Goal: Task Accomplishment & Management: Complete application form

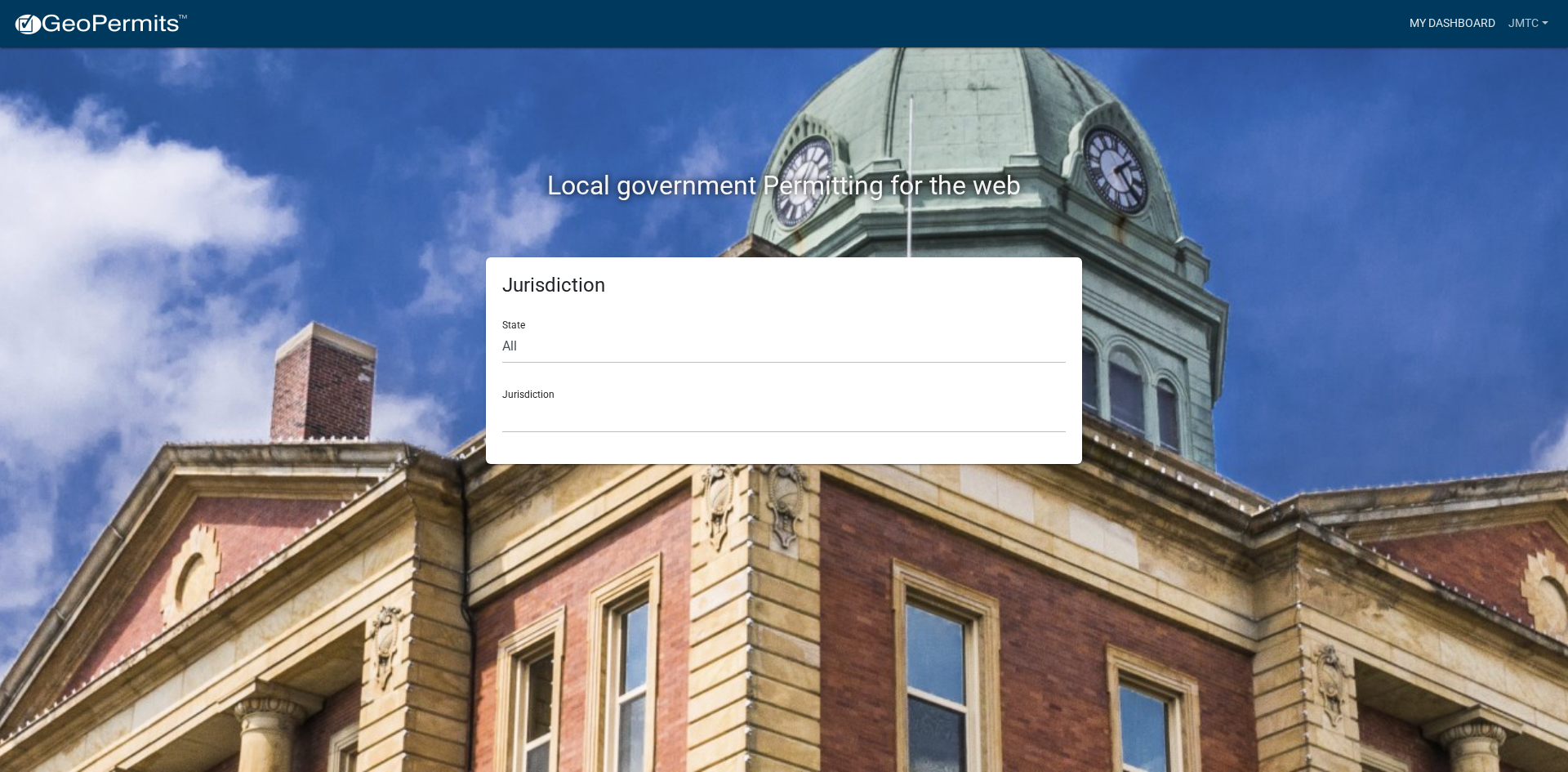
click at [1438, 26] on link "My Dashboard" at bounding box center [1452, 23] width 99 height 31
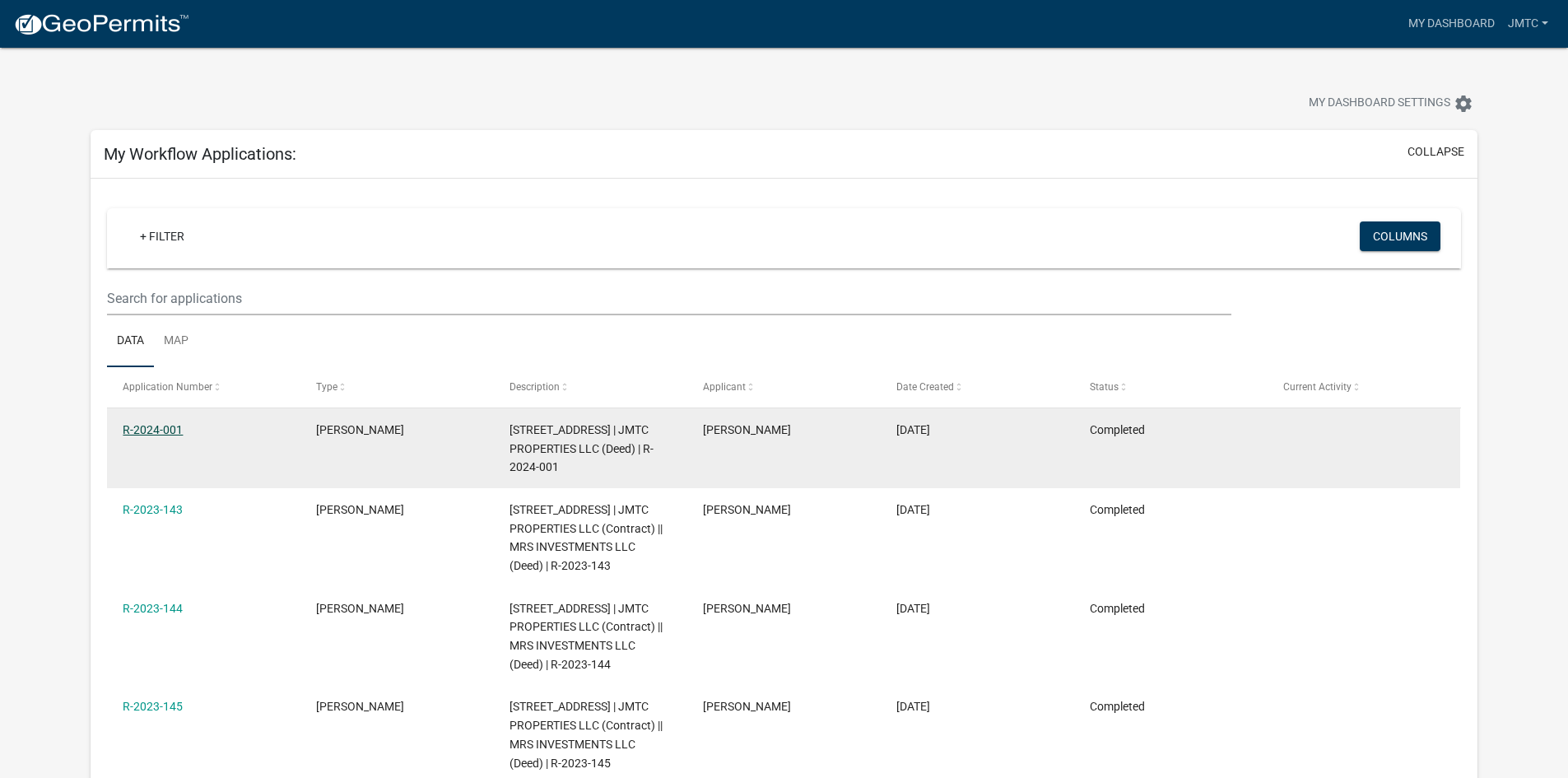
click at [160, 428] on link "R-2024-001" at bounding box center [152, 429] width 60 height 13
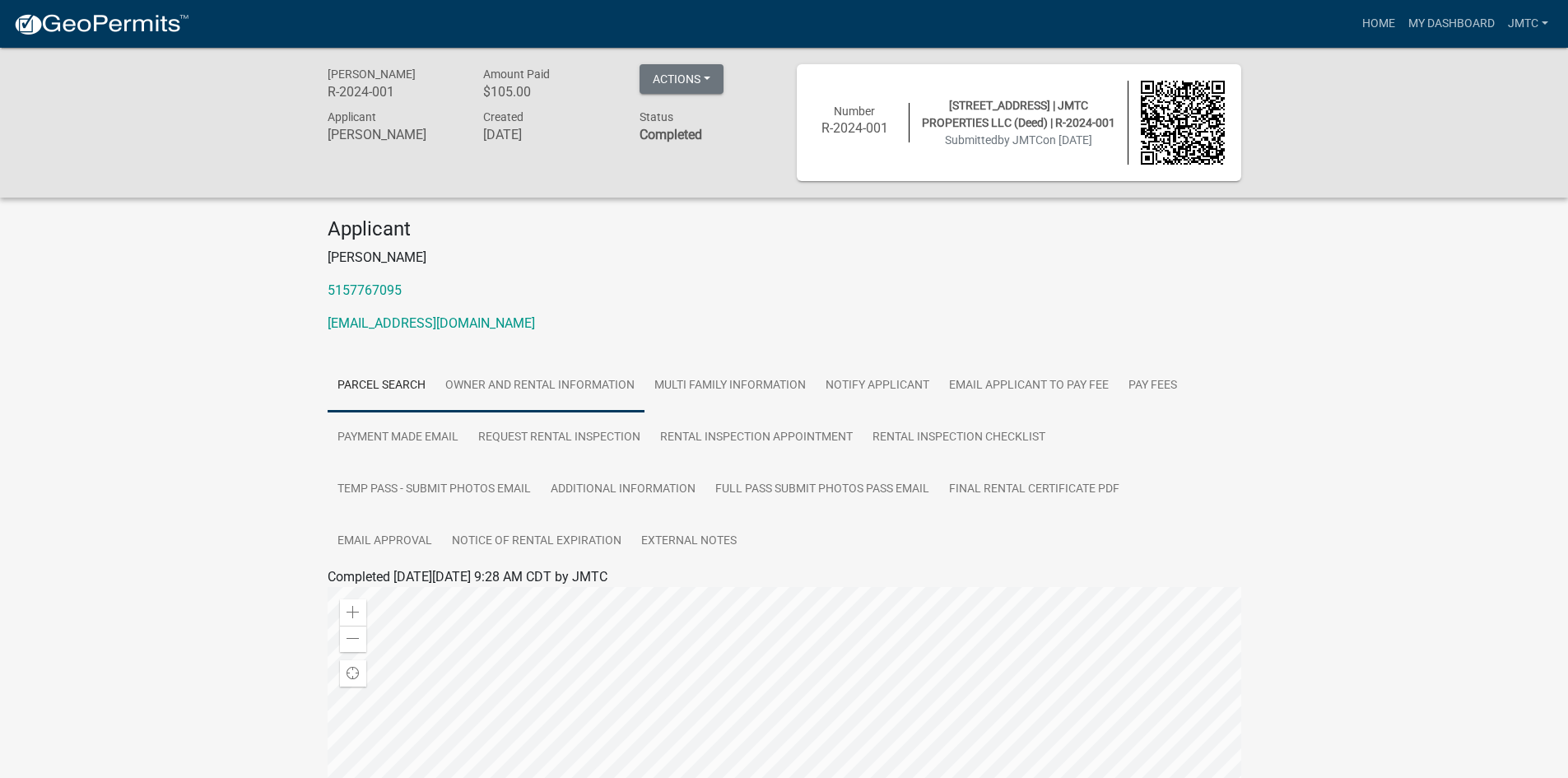
click at [572, 389] on link "Owner and Rental Information" at bounding box center [539, 386] width 209 height 53
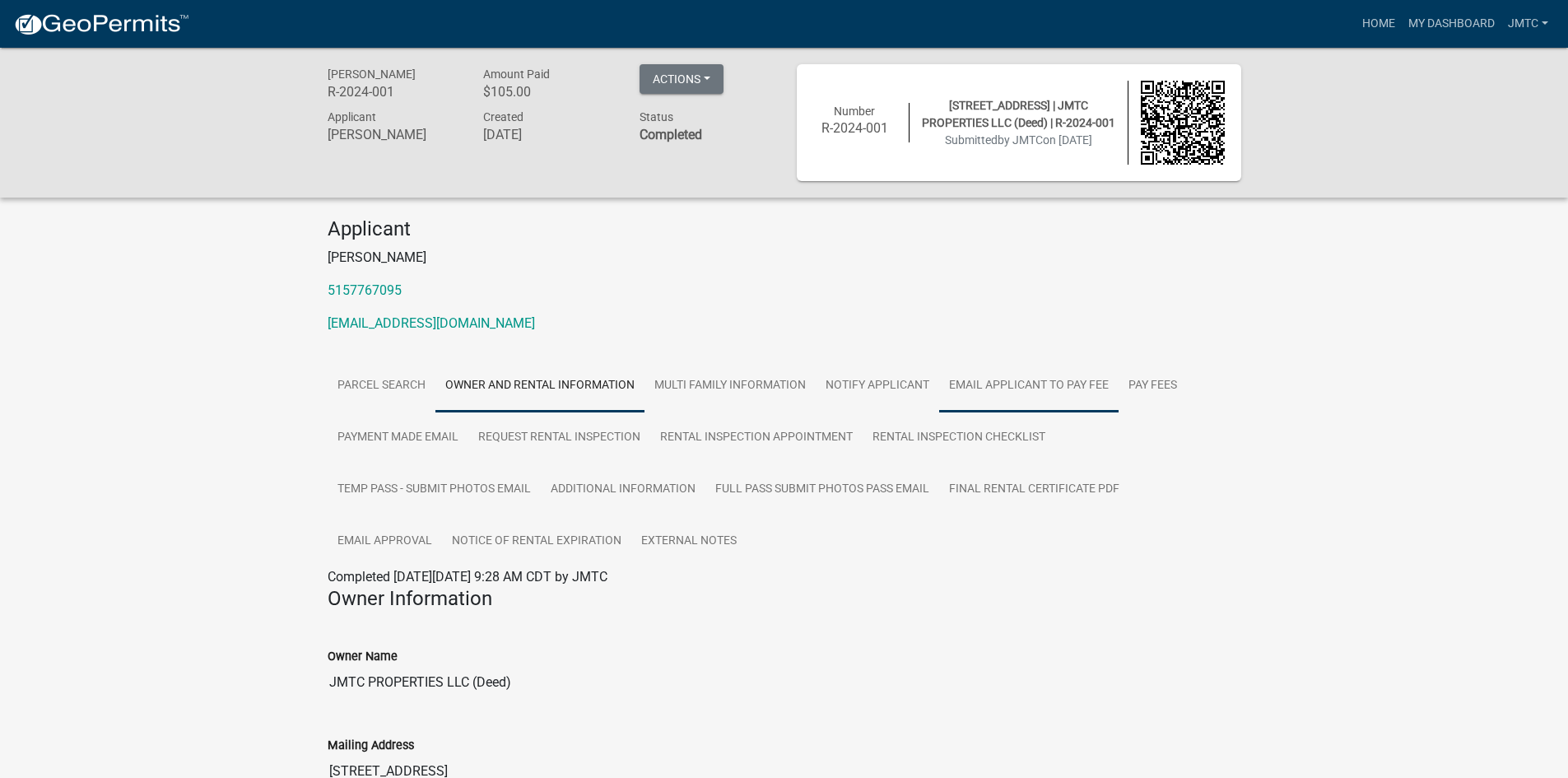
click at [1079, 398] on link "Email Applicant to Pay Fee" at bounding box center [1029, 386] width 180 height 53
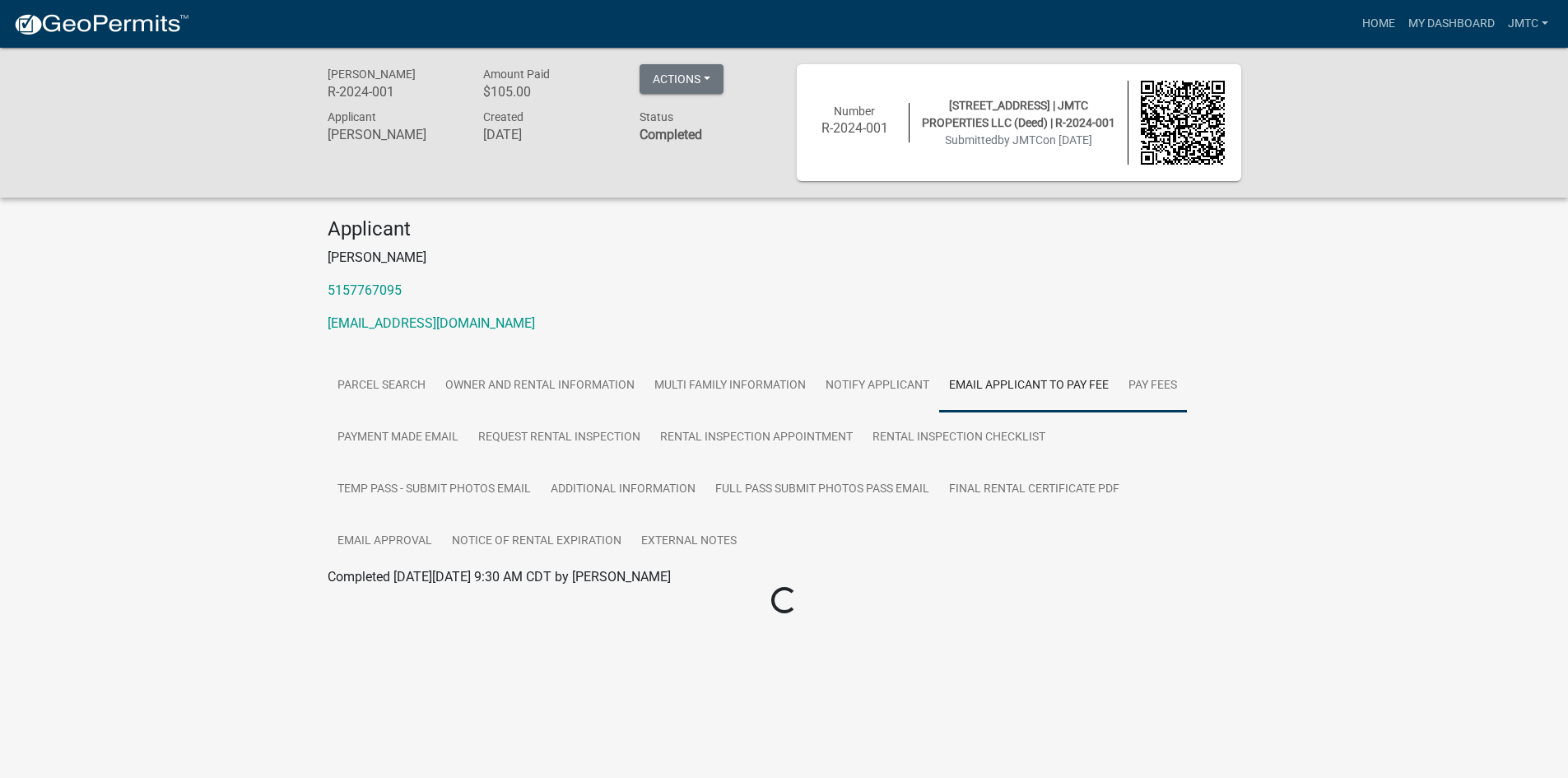
click at [1147, 392] on link "Pay Fees" at bounding box center [1153, 386] width 69 height 53
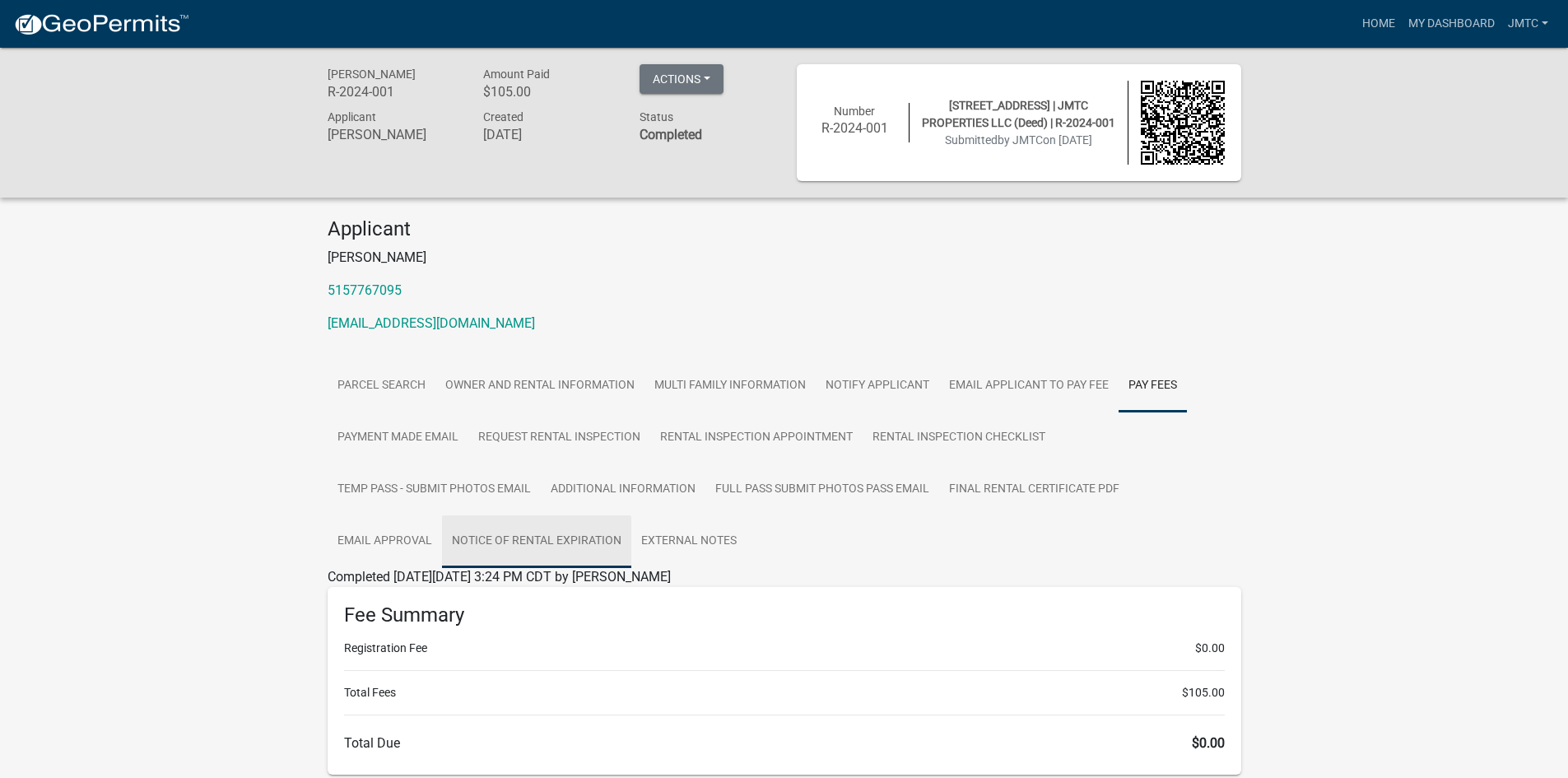
click at [585, 545] on link "Notice of Rental Expiration" at bounding box center [537, 541] width 189 height 53
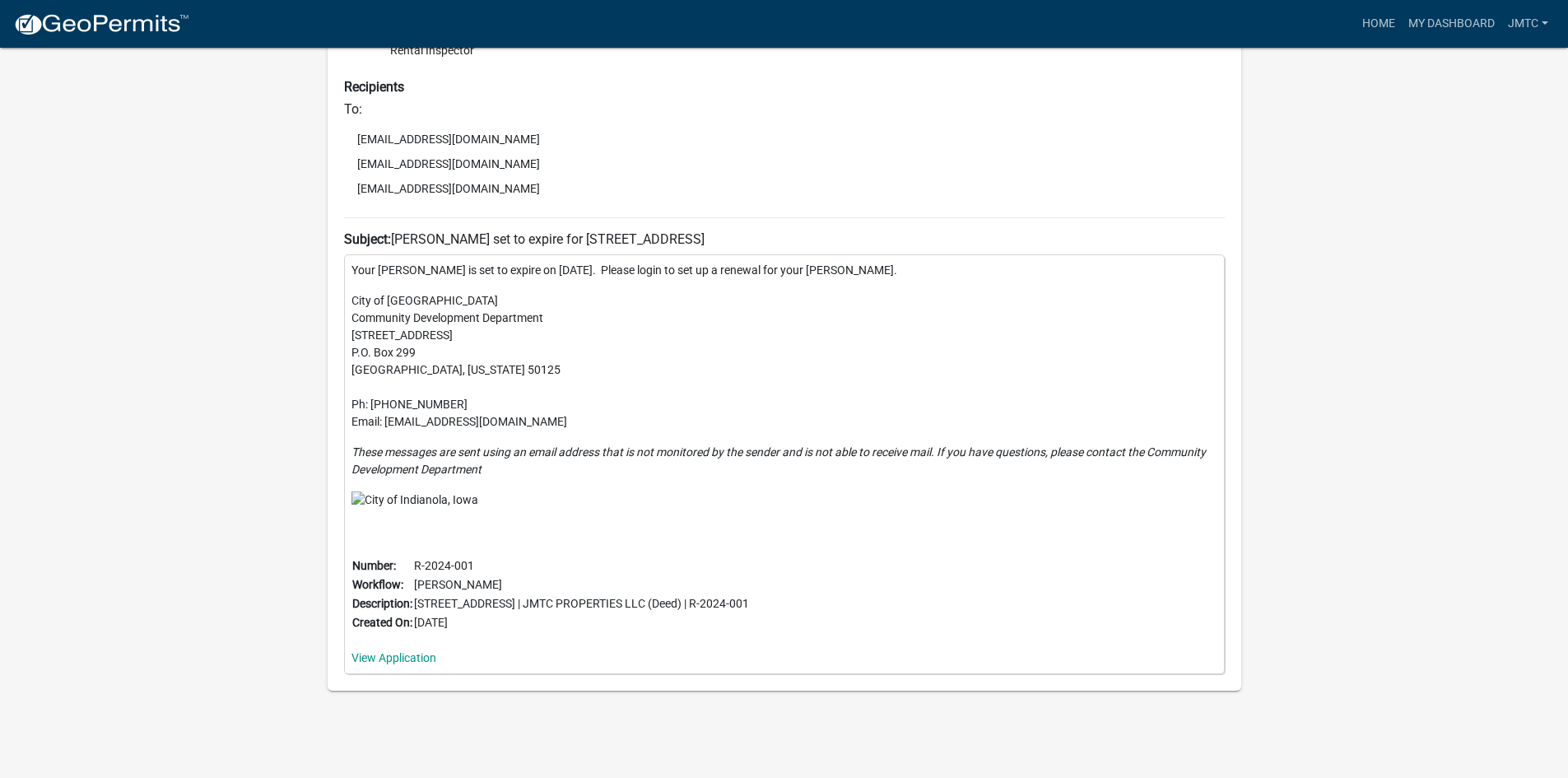
scroll to position [679, 0]
click at [416, 655] on link "View Application" at bounding box center [394, 656] width 85 height 13
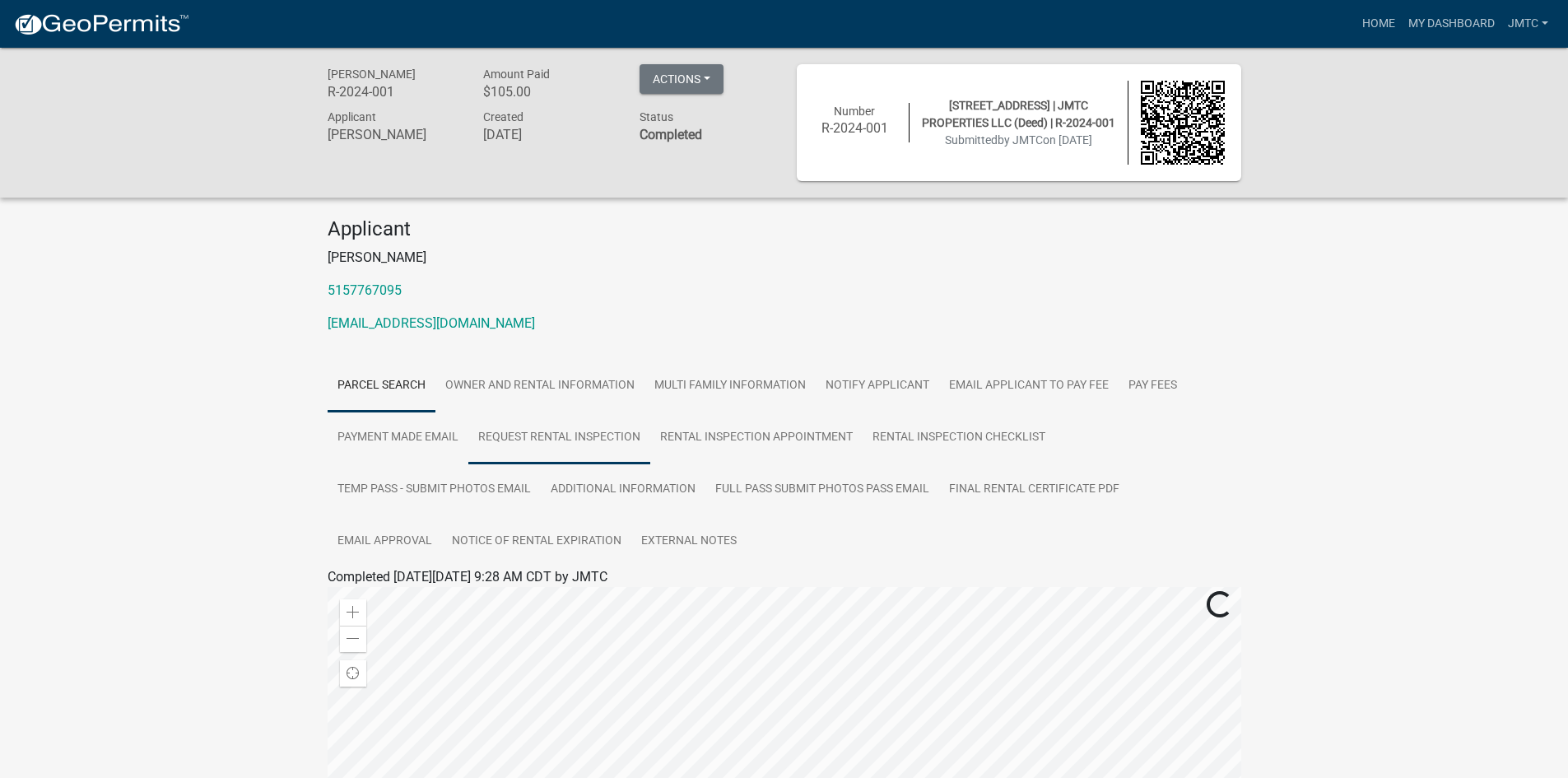
click at [552, 438] on link "Request Rental Inspection" at bounding box center [559, 438] width 182 height 53
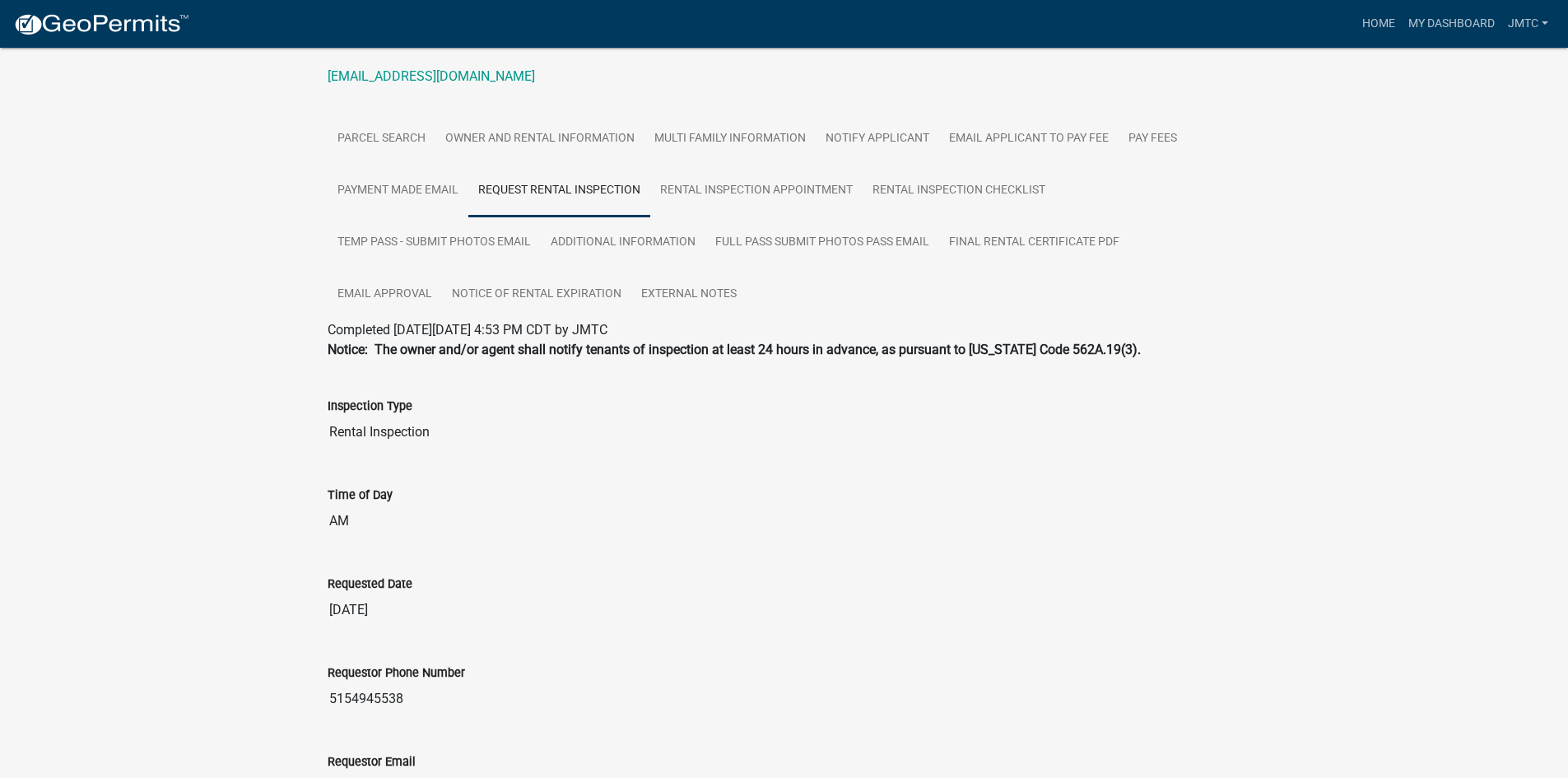
scroll to position [165, 0]
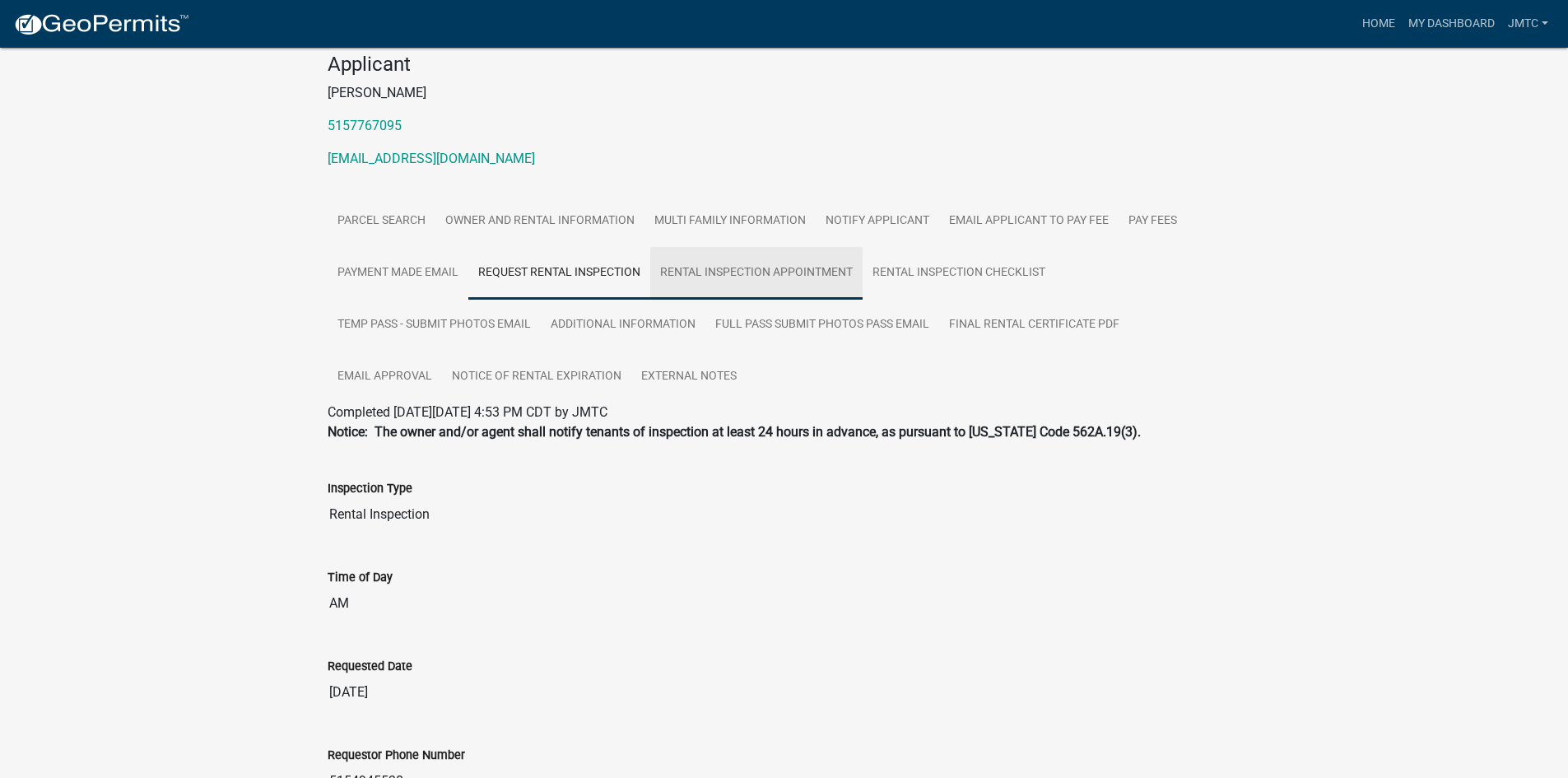
click at [762, 277] on link "Rental Inspection Appointment" at bounding box center [756, 273] width 212 height 53
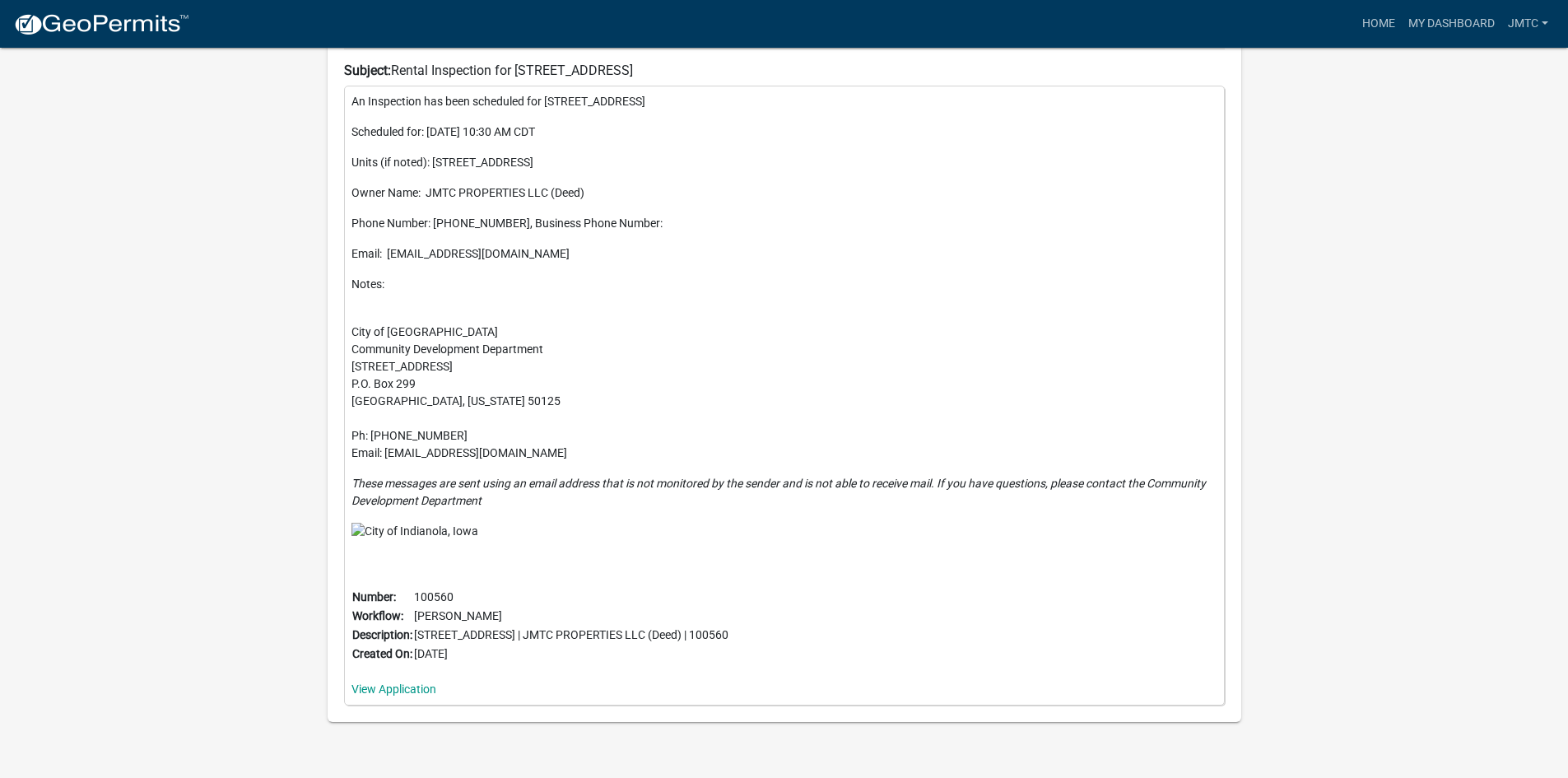
scroll to position [854, 0]
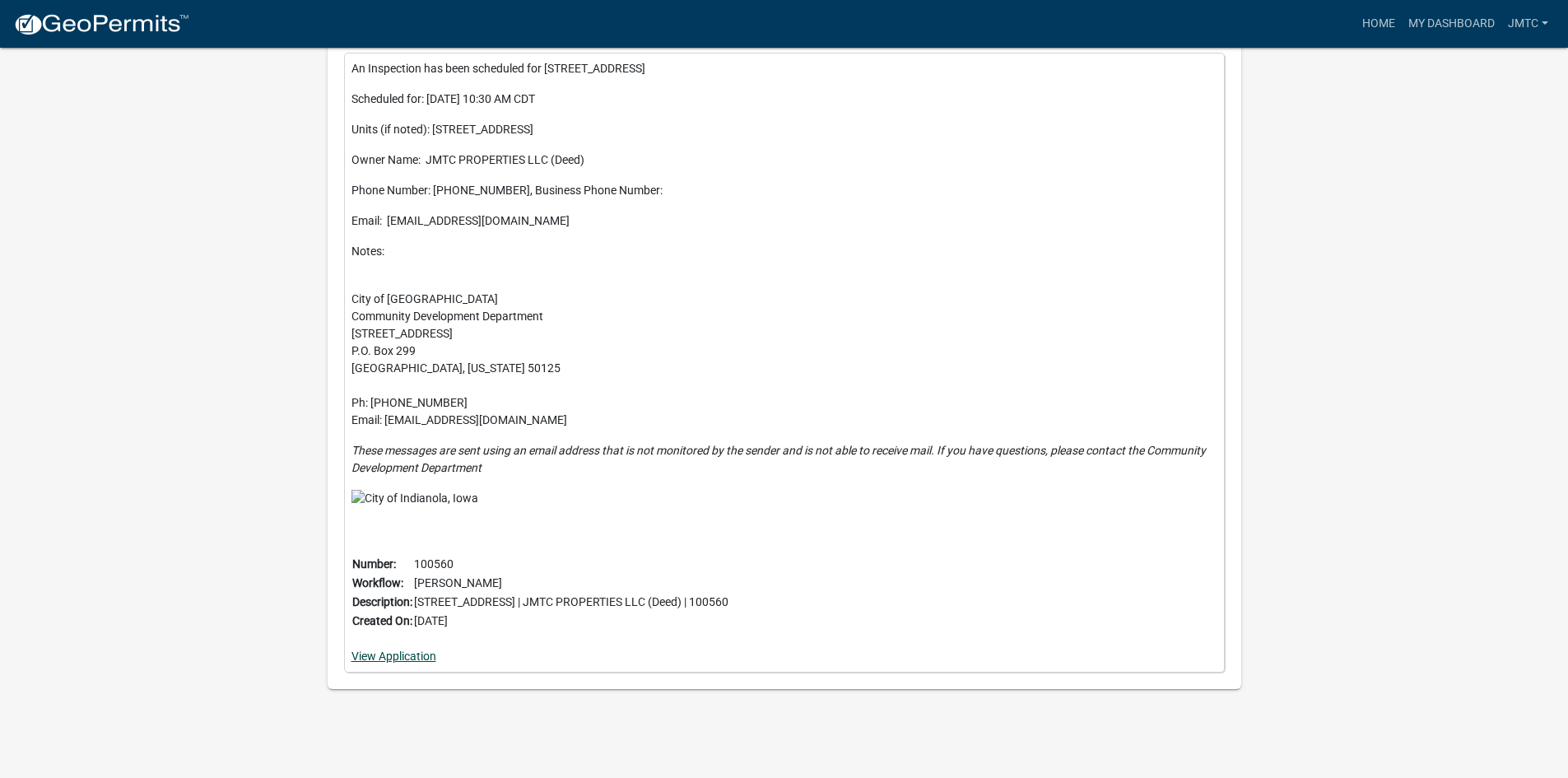
click at [418, 660] on link "View Application" at bounding box center [394, 656] width 85 height 13
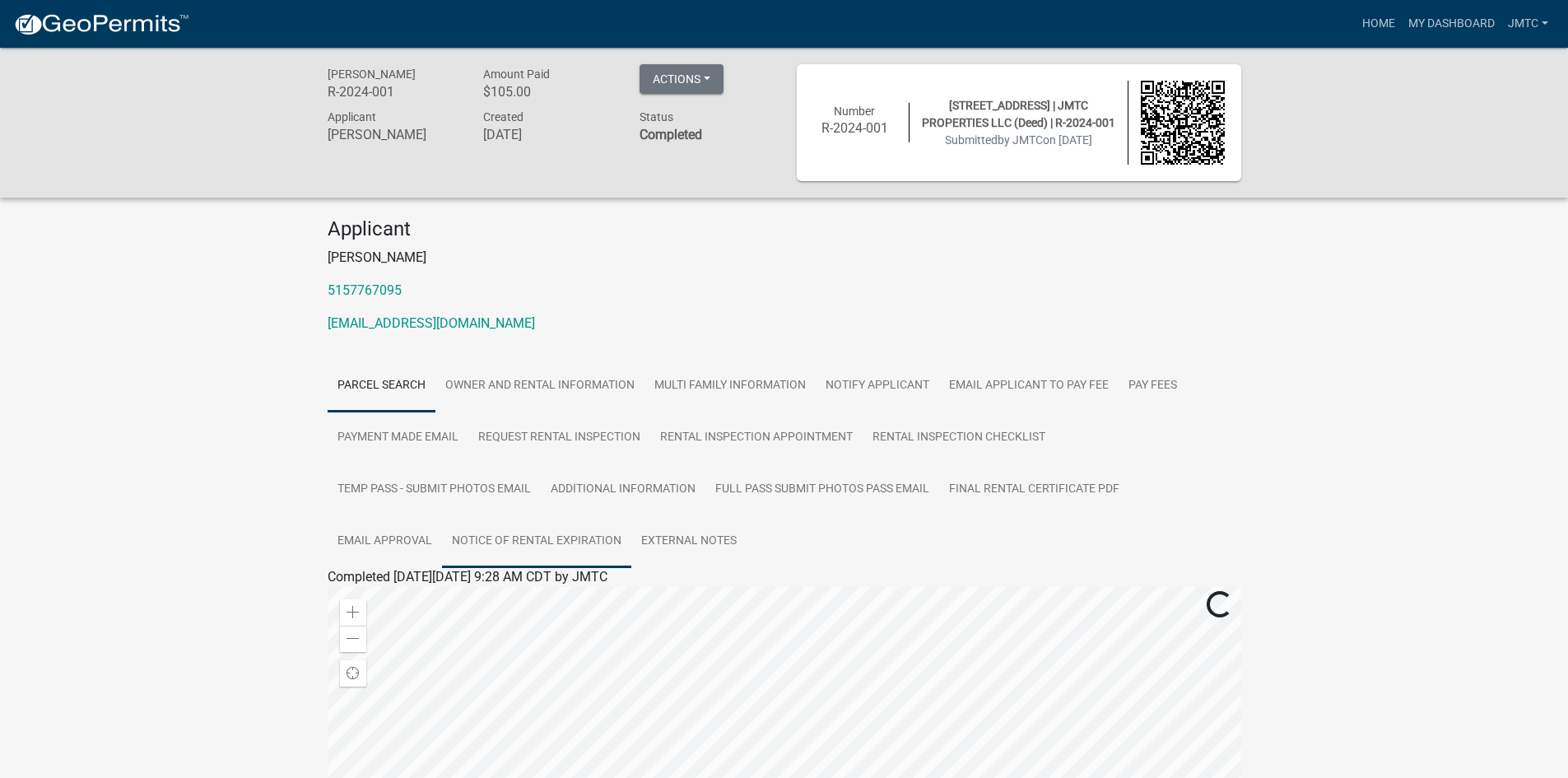
click at [584, 538] on link "Notice of Rental Expiration" at bounding box center [537, 541] width 189 height 53
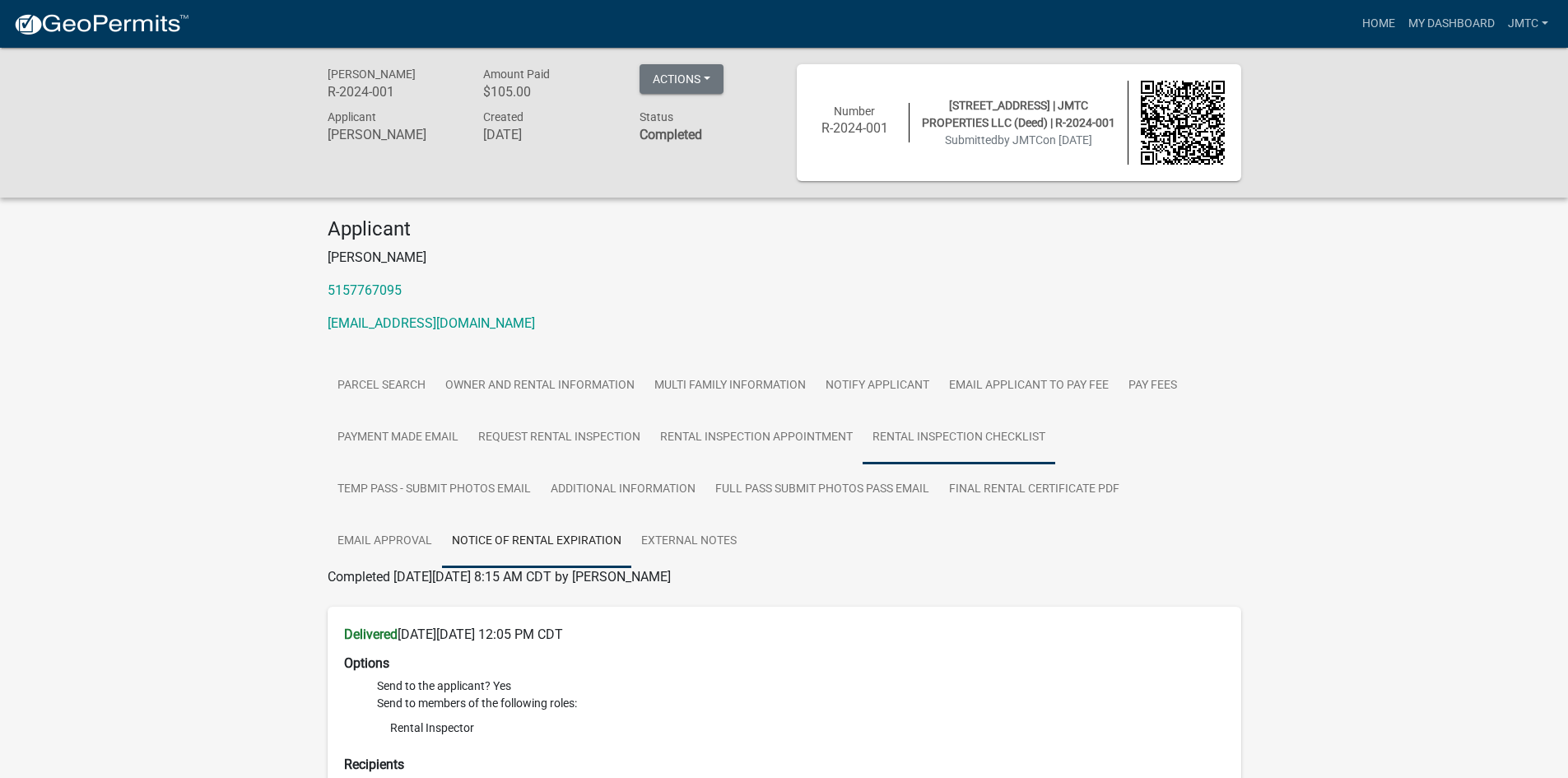
click at [995, 441] on link "Rental Inspection Checklist" at bounding box center [959, 438] width 193 height 53
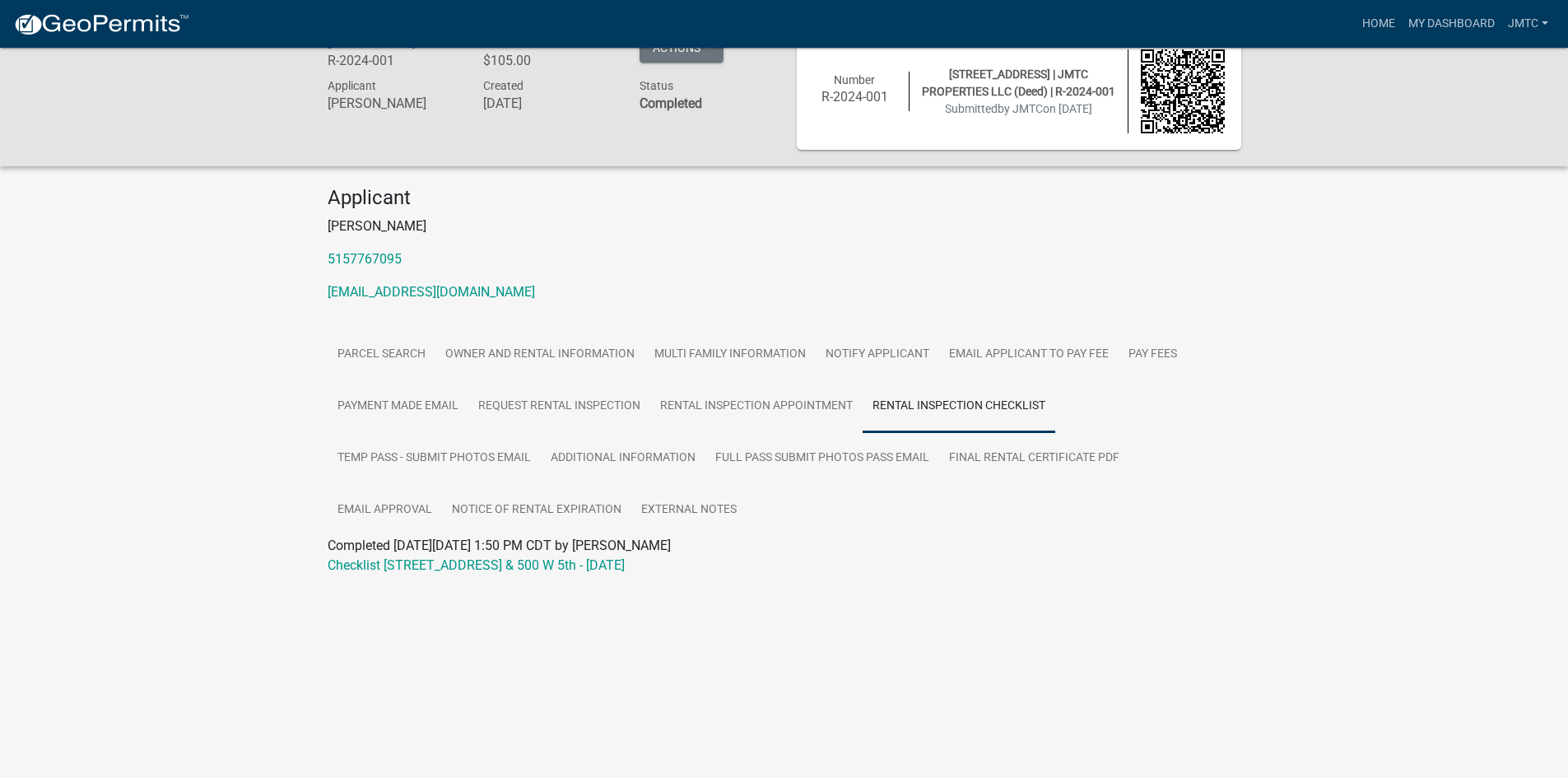
scroll to position [48, 0]
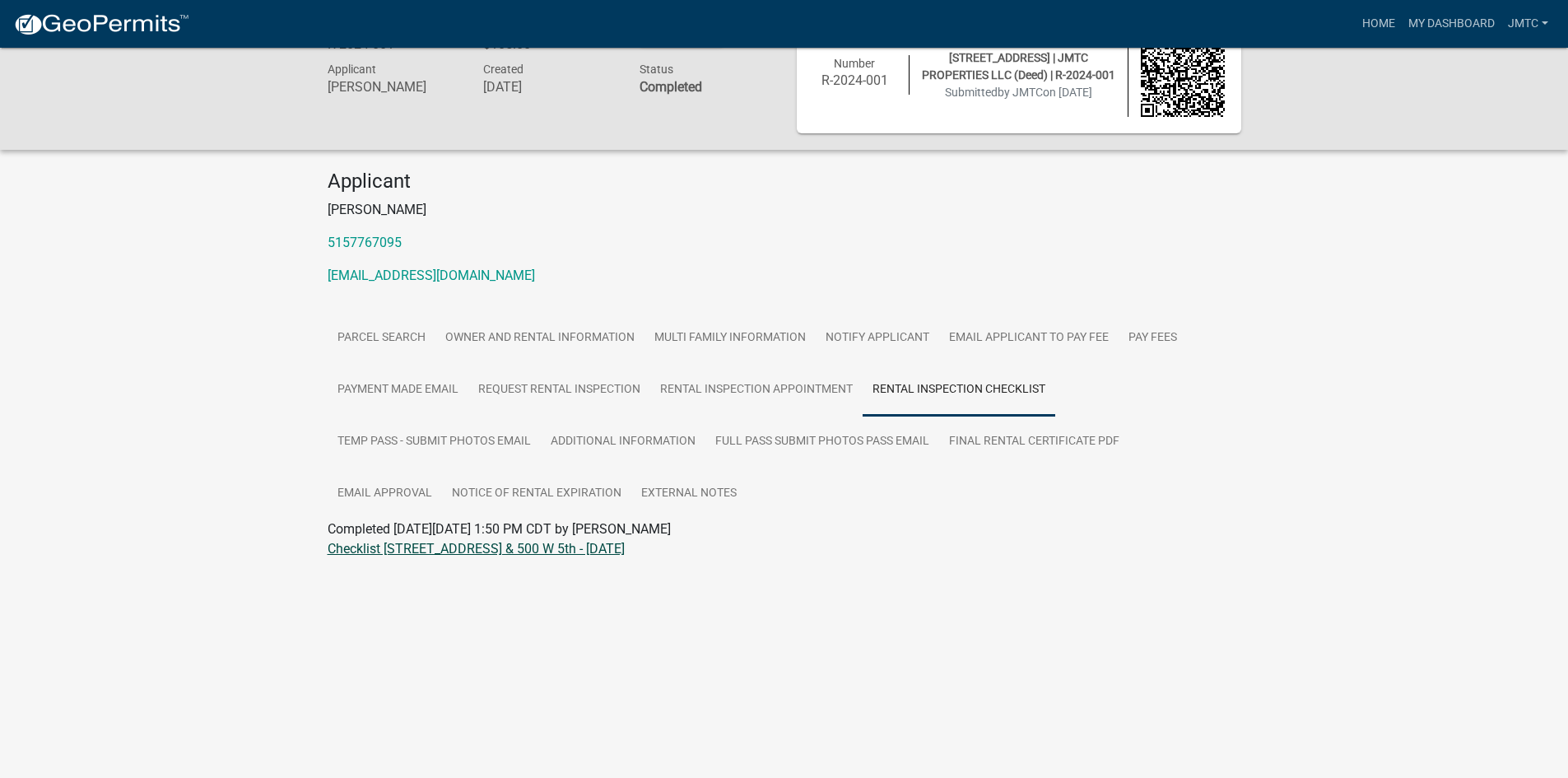
click at [458, 548] on link "Checklist 511 S D ST & 500 W 5th - 04/10/2023" at bounding box center [476, 549] width 297 height 16
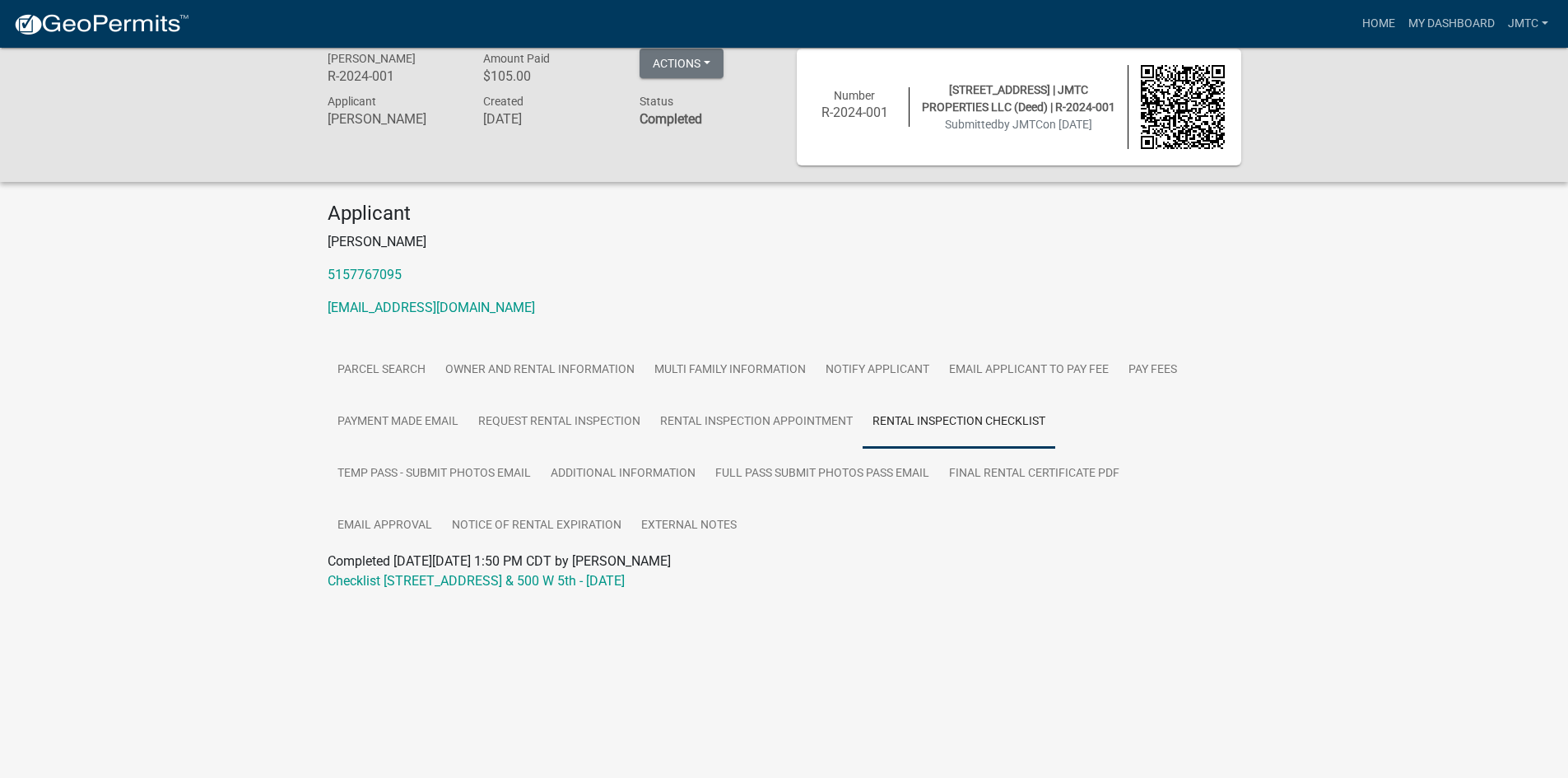
scroll to position [0, 0]
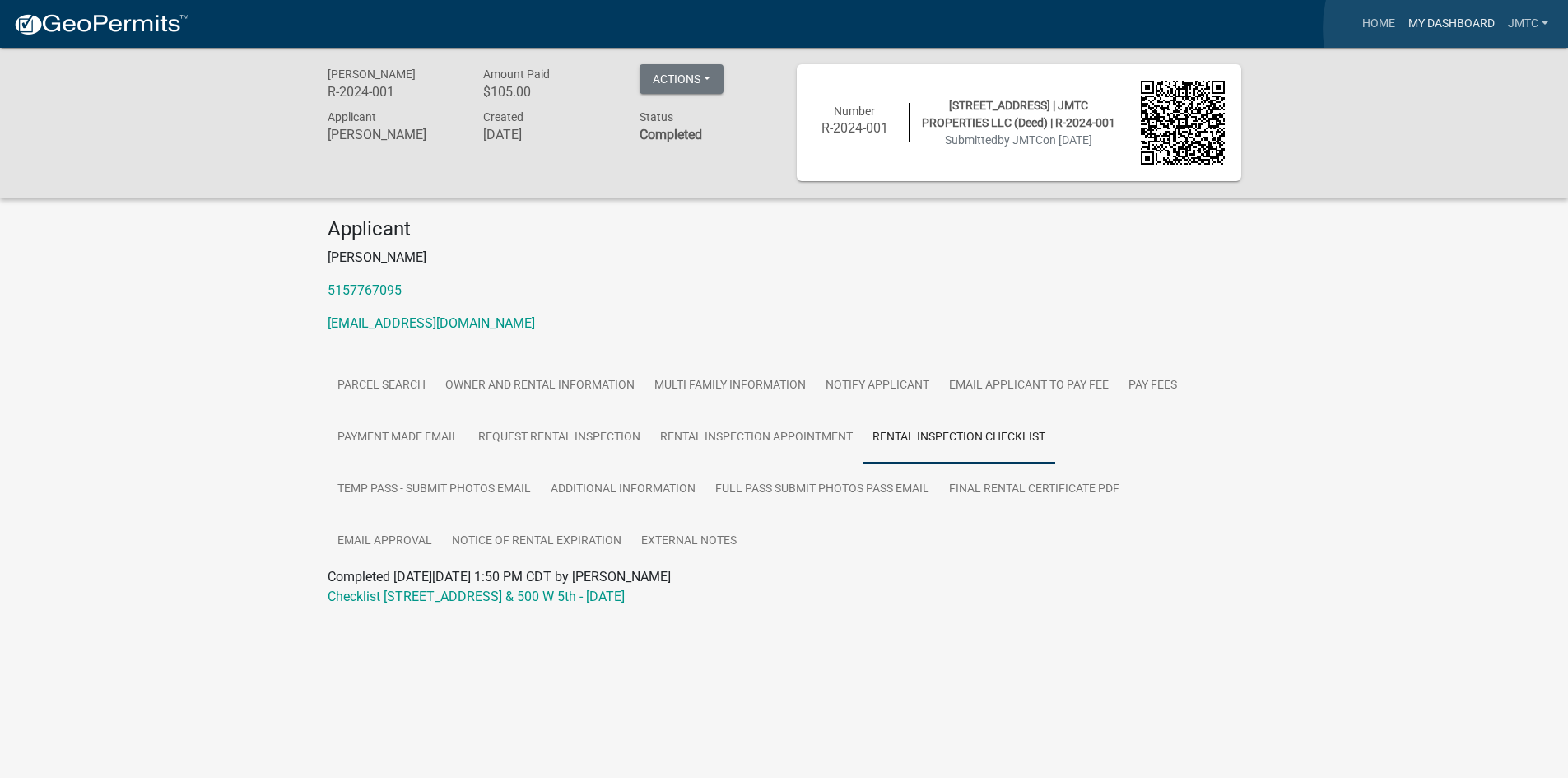
click at [1448, 28] on link "My Dashboard" at bounding box center [1452, 23] width 100 height 31
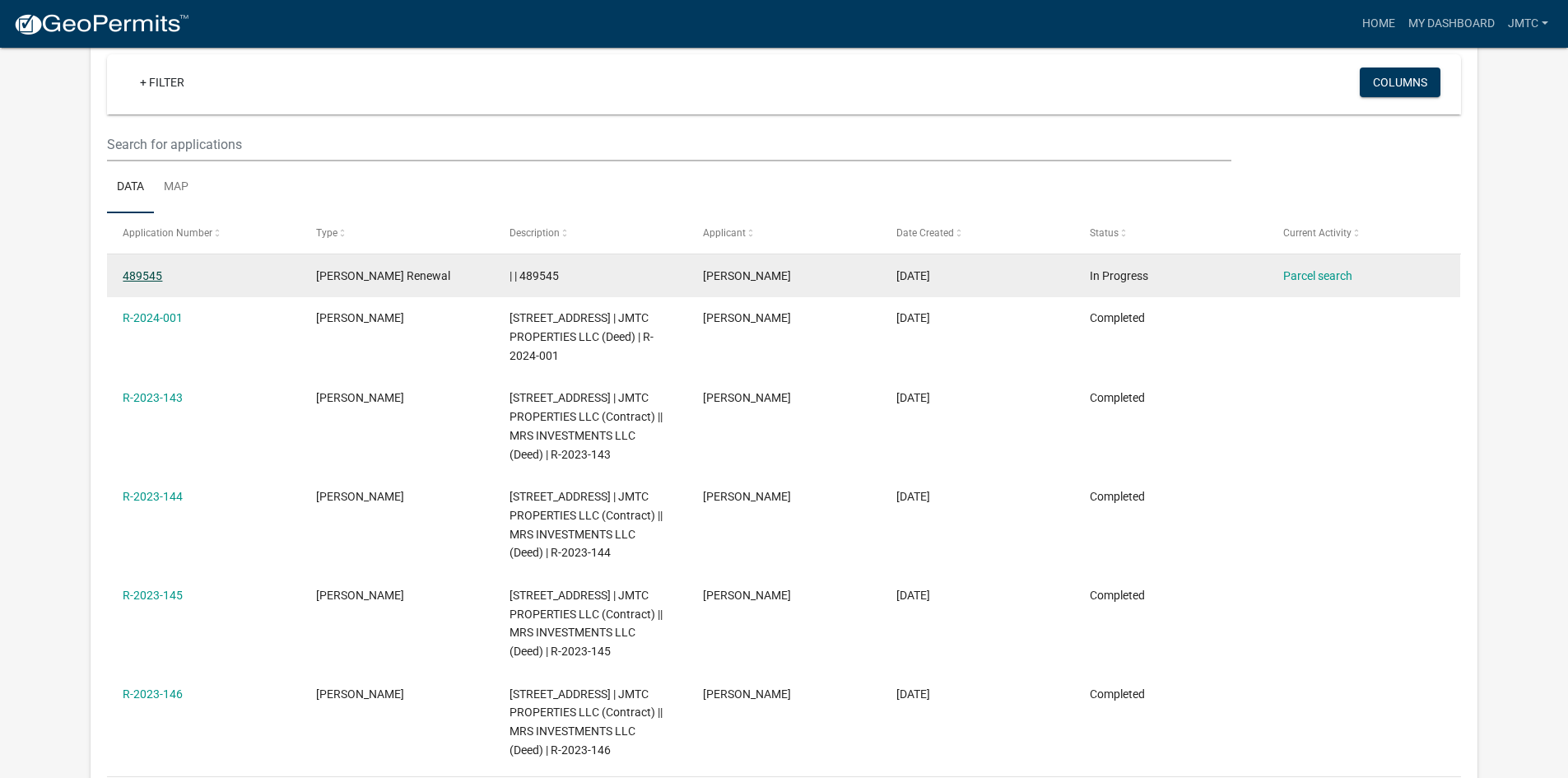
scroll to position [136, 0]
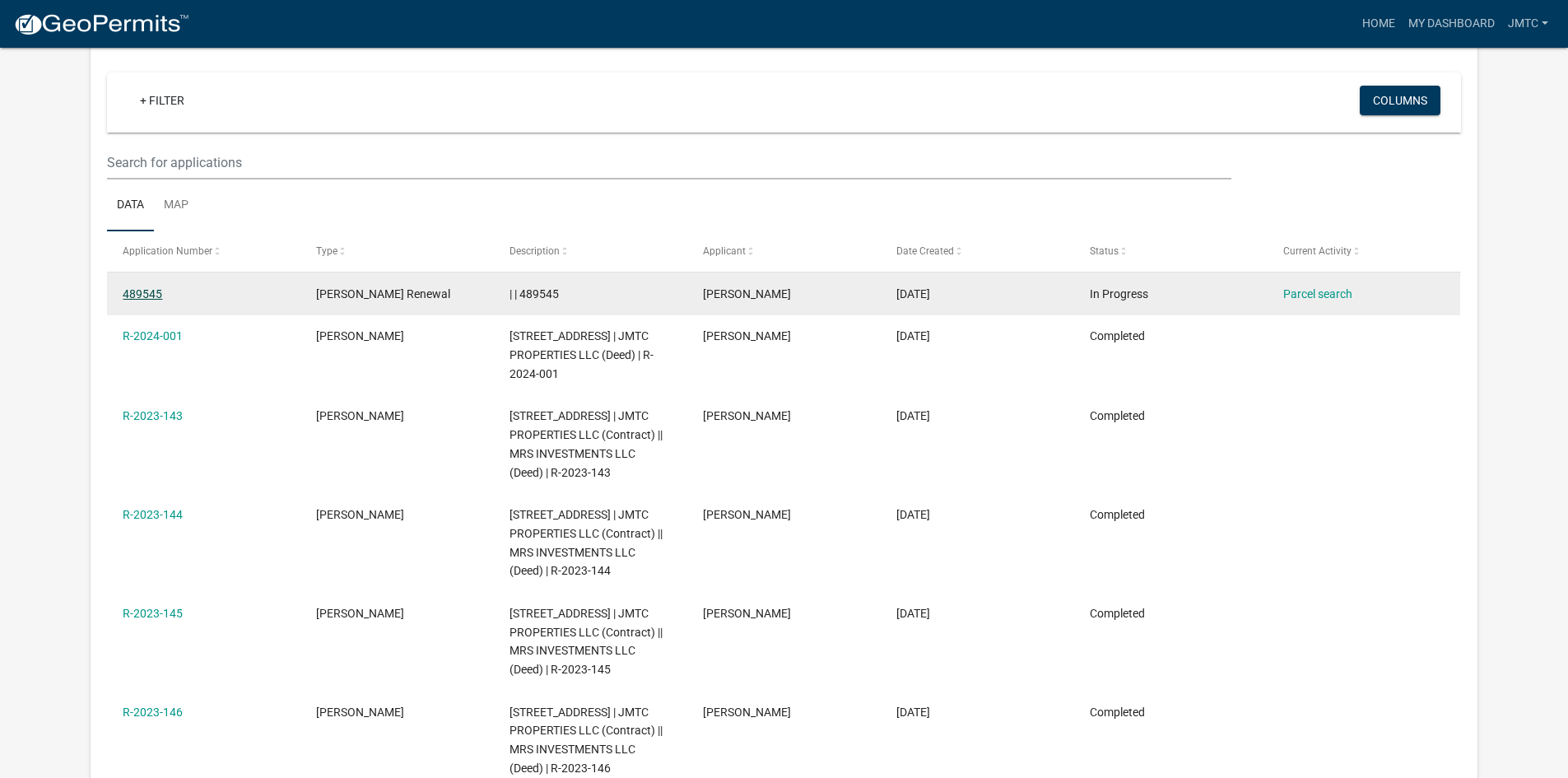
click at [156, 293] on link "489545" at bounding box center [142, 293] width 40 height 13
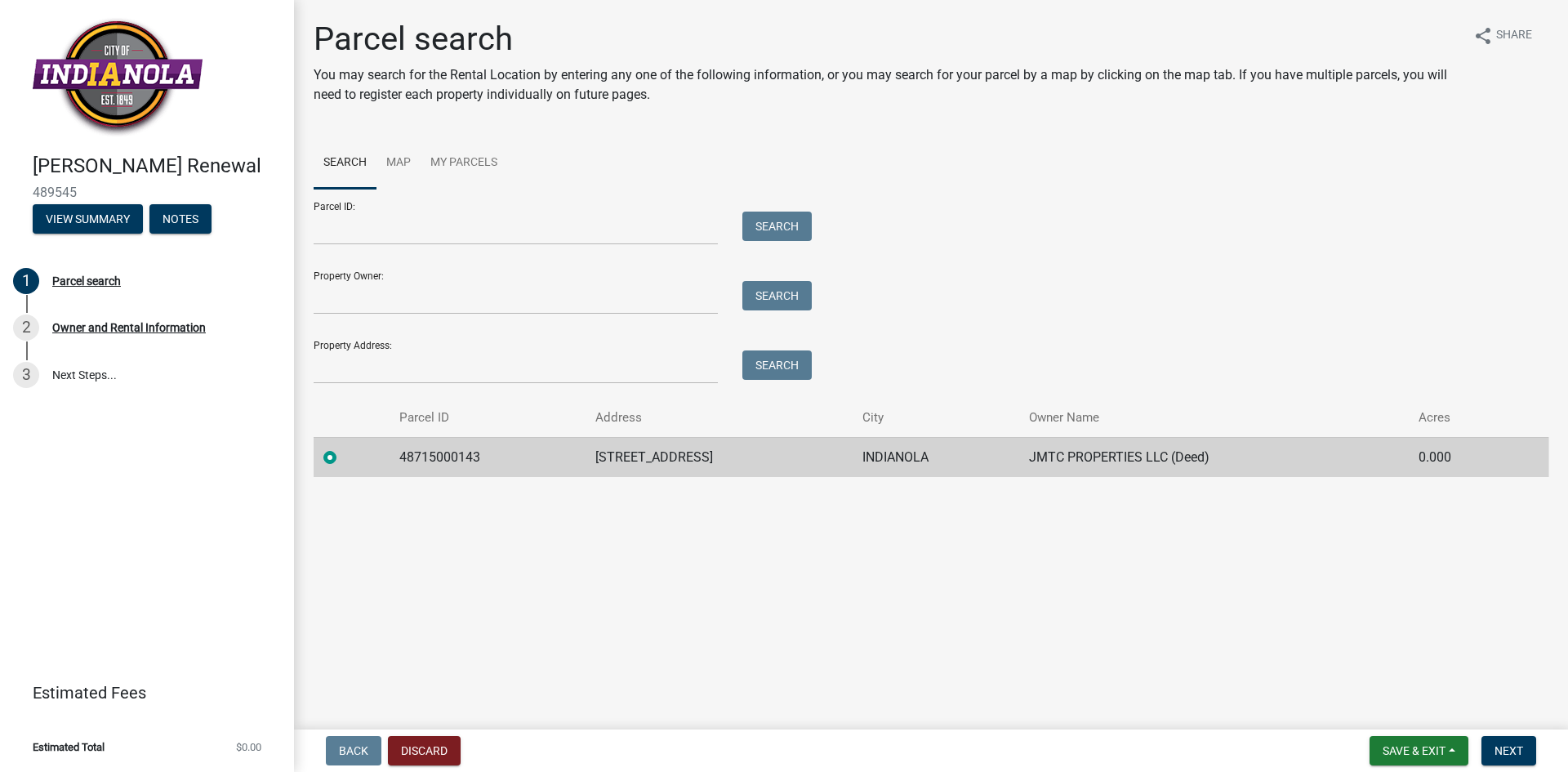
click at [606, 456] on td "[STREET_ADDRESS]" at bounding box center [719, 457] width 267 height 40
click at [1528, 750] on button "Next" at bounding box center [1509, 750] width 55 height 29
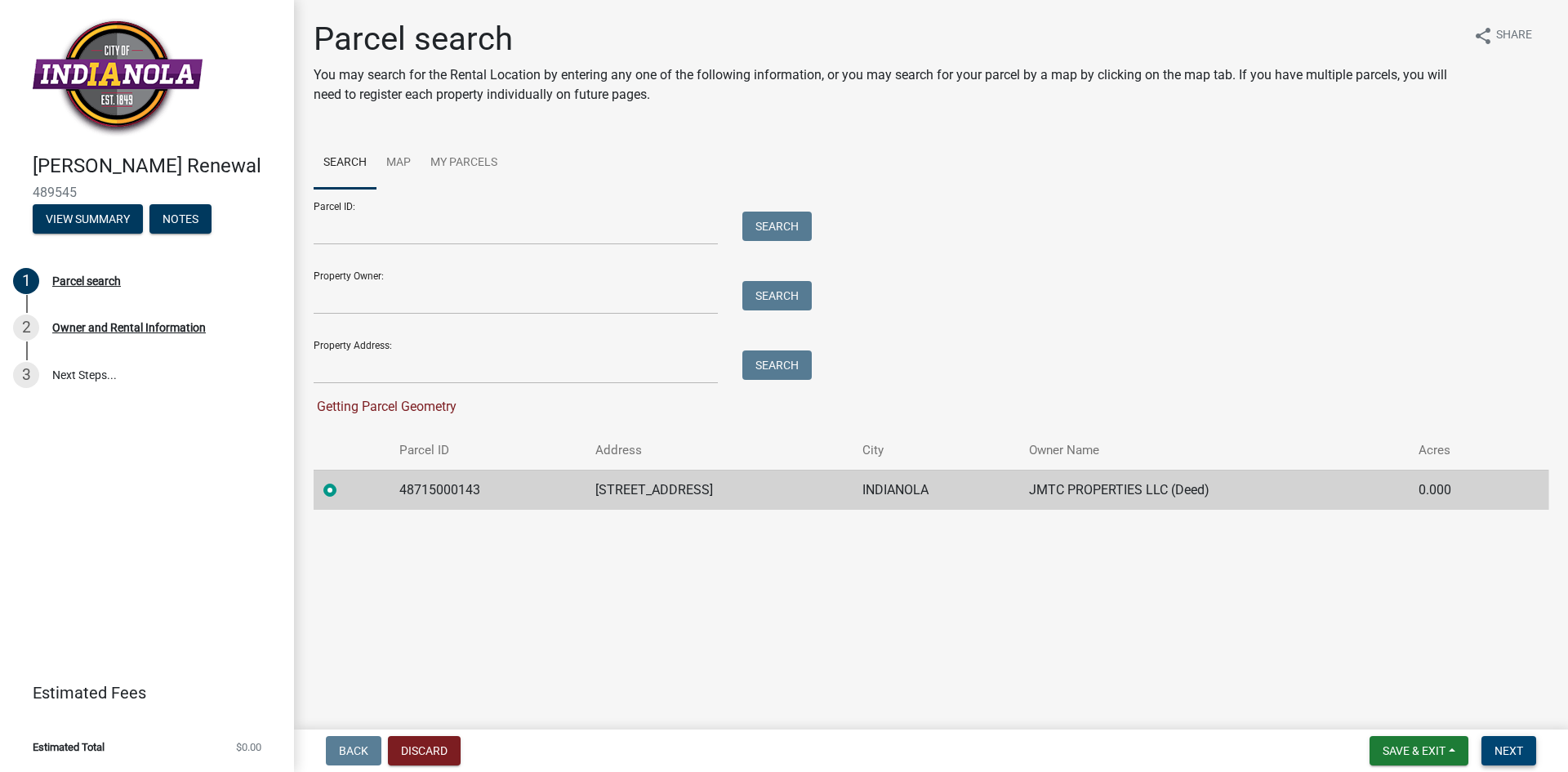
click at [1528, 750] on button "Next" at bounding box center [1509, 750] width 55 height 29
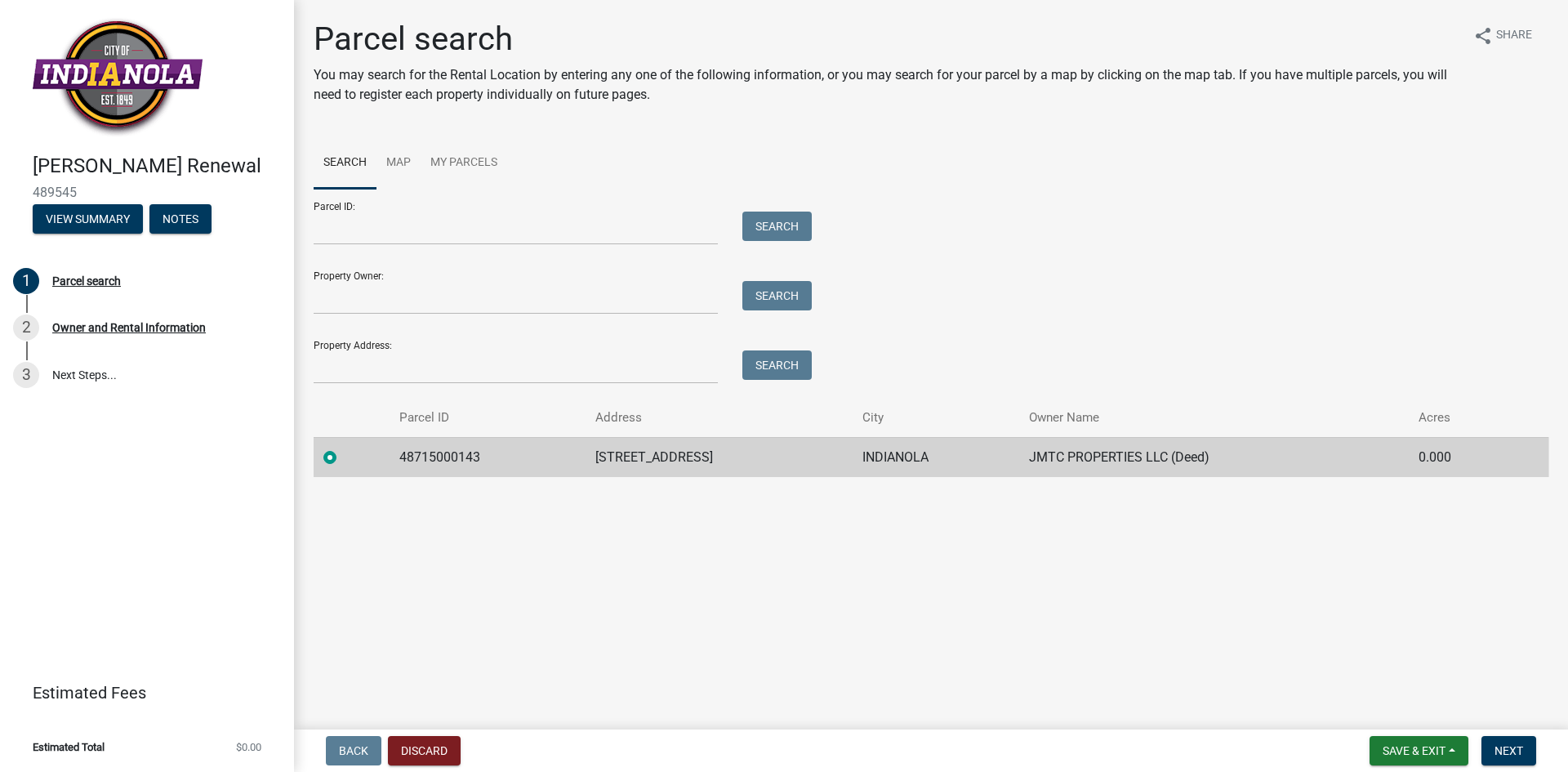
click at [441, 459] on td "48715000143" at bounding box center [487, 457] width 195 height 40
click at [343, 448] on label at bounding box center [343, 448] width 0 height 0
click at [343, 458] on input "radio" at bounding box center [348, 453] width 10 height 10
click at [526, 577] on main "Parcel search You may search for the Rental Location by entering any one of the…" at bounding box center [931, 361] width 1274 height 723
click at [1503, 751] on span "Next" at bounding box center [1508, 750] width 28 height 13
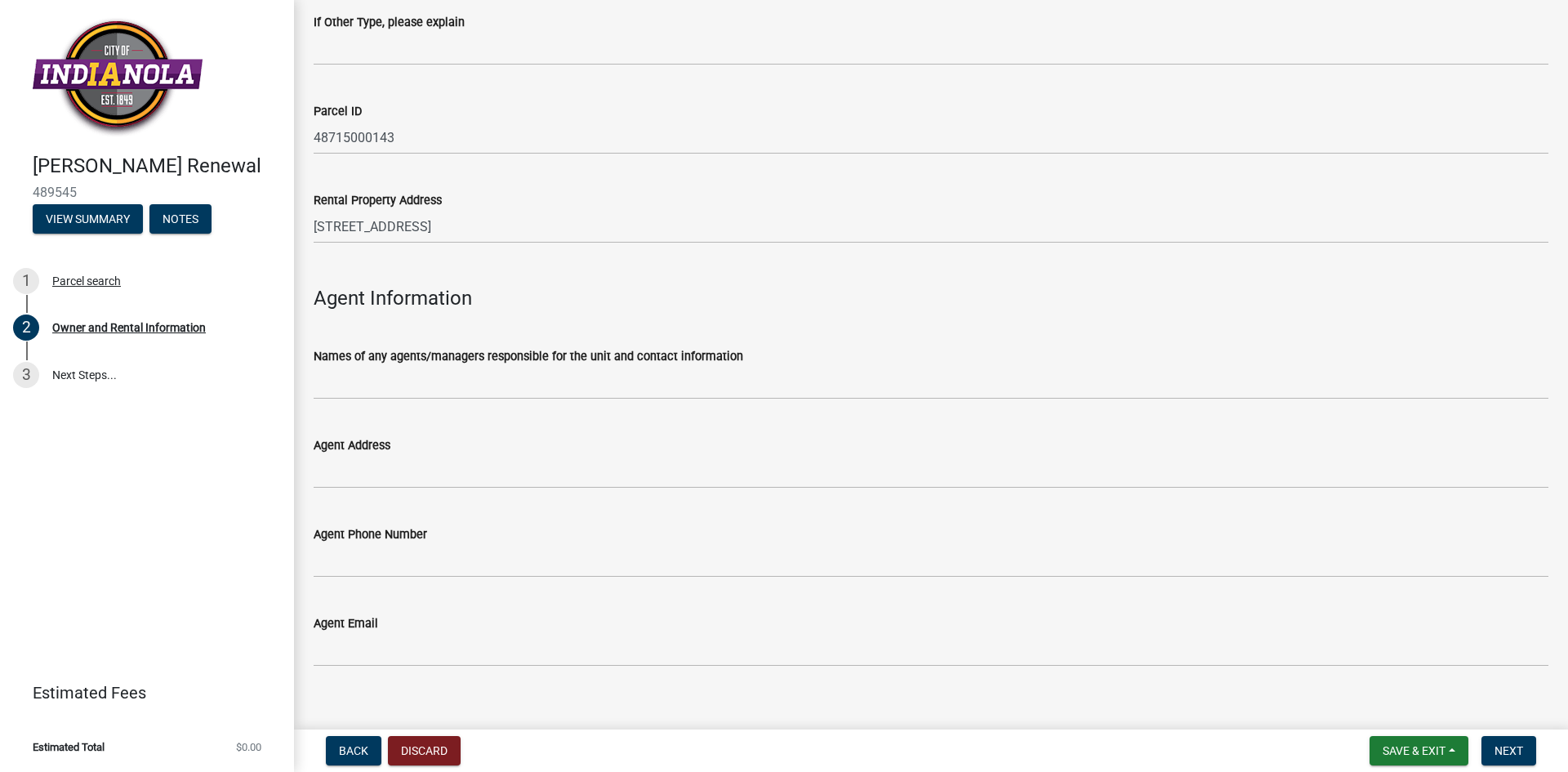
scroll to position [1615, 0]
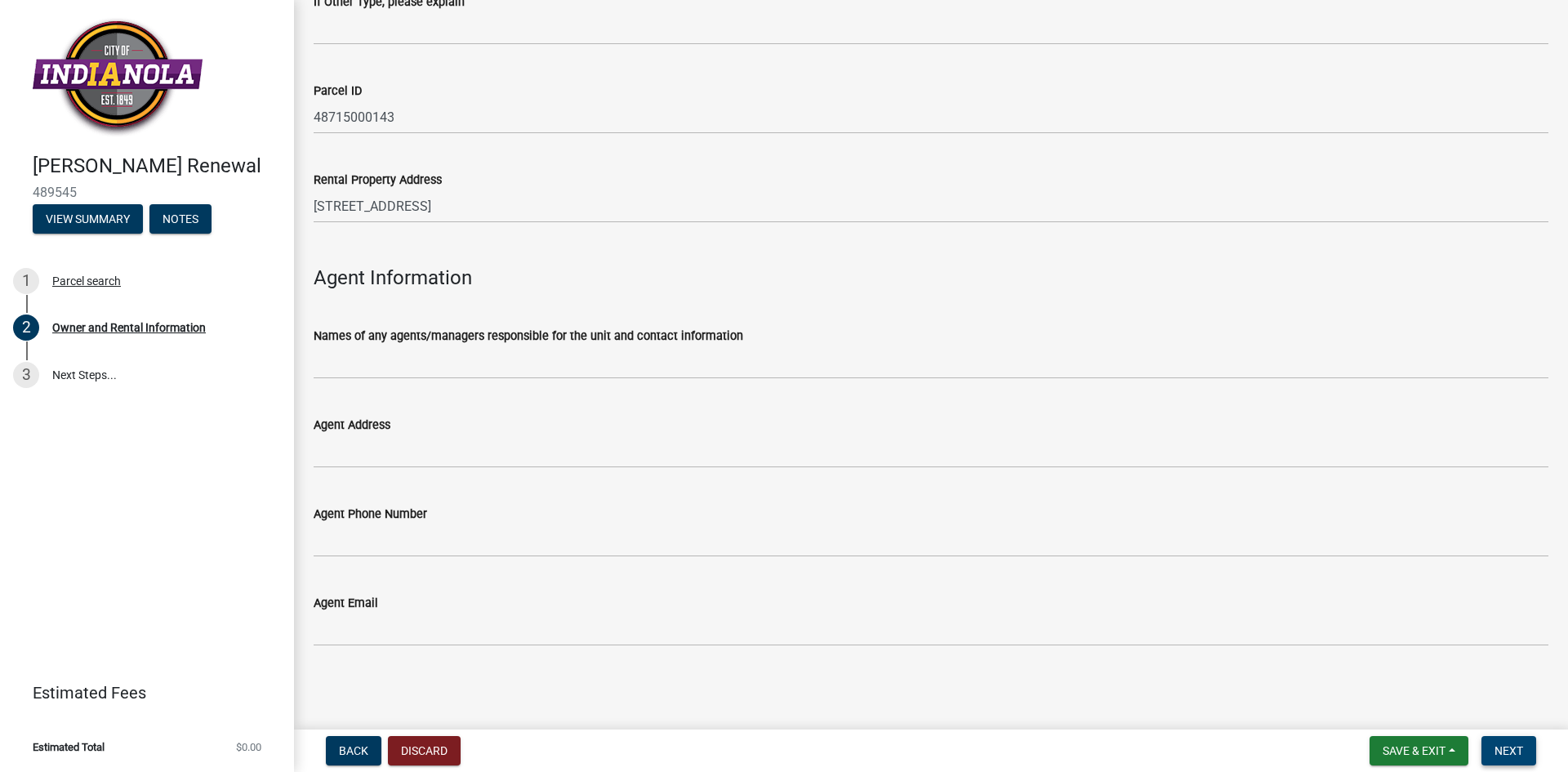
click at [1510, 752] on span "Next" at bounding box center [1508, 750] width 28 height 13
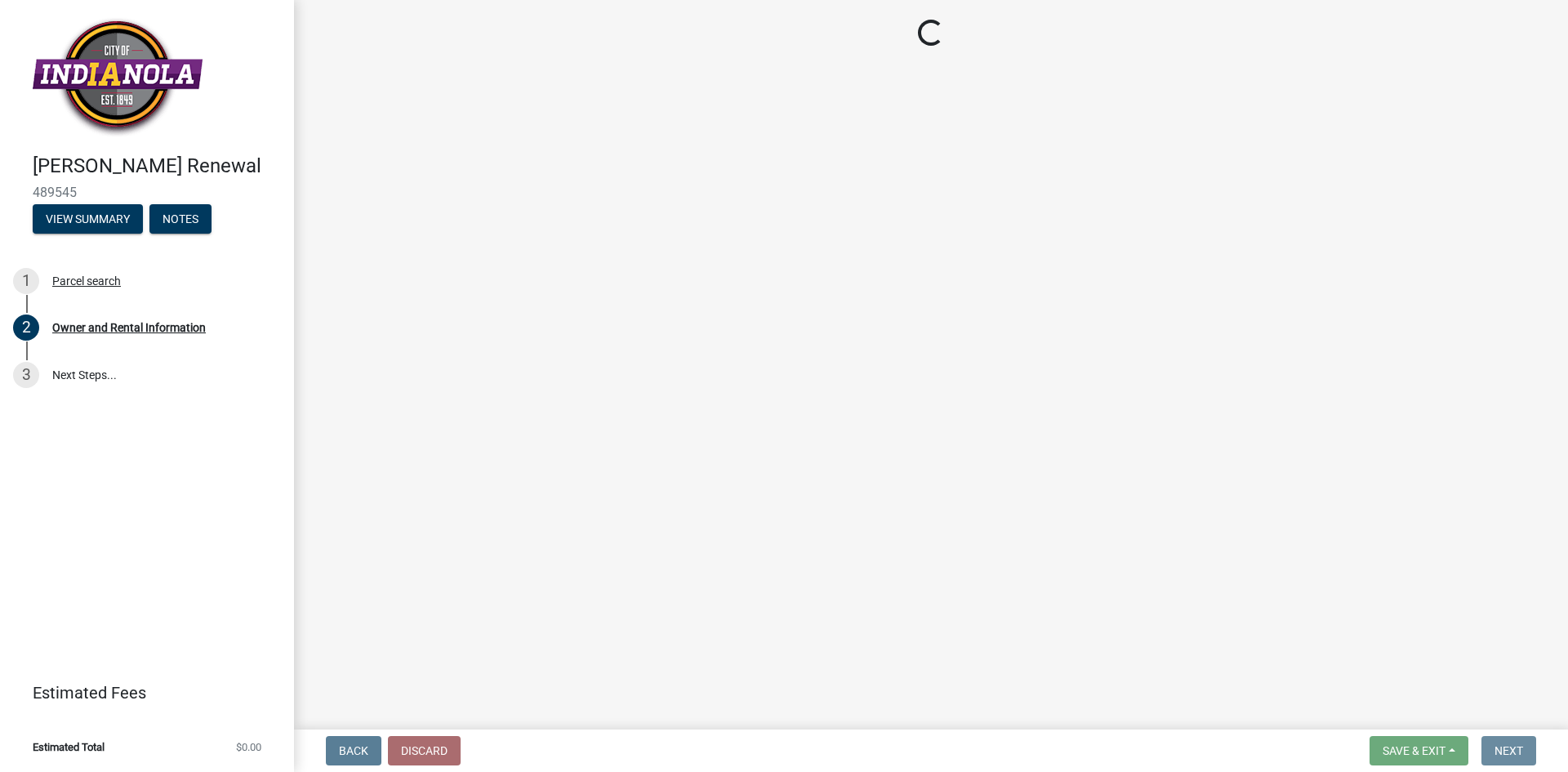
scroll to position [0, 0]
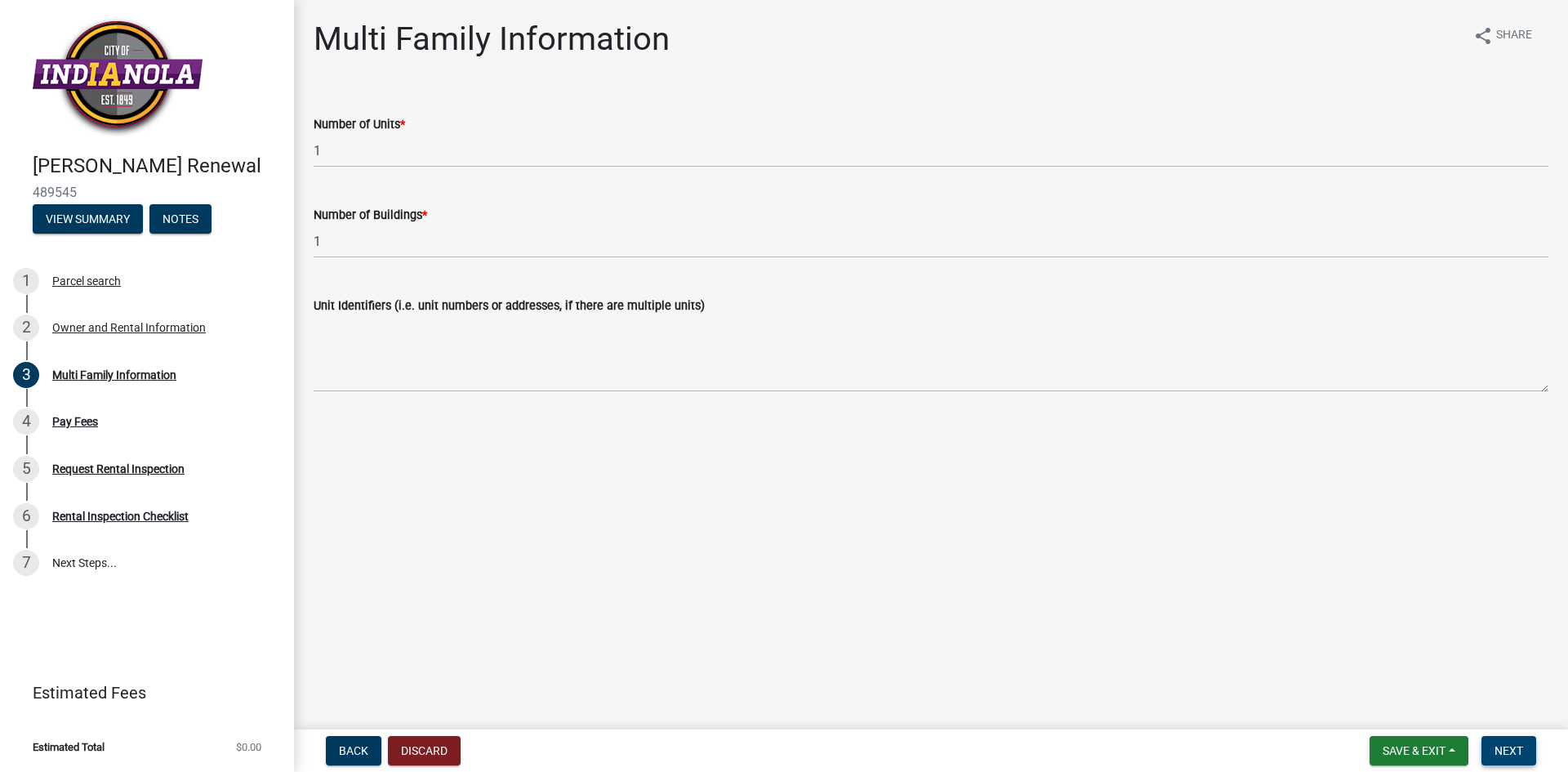
click at [1501, 749] on span "Next" at bounding box center [1508, 750] width 28 height 13
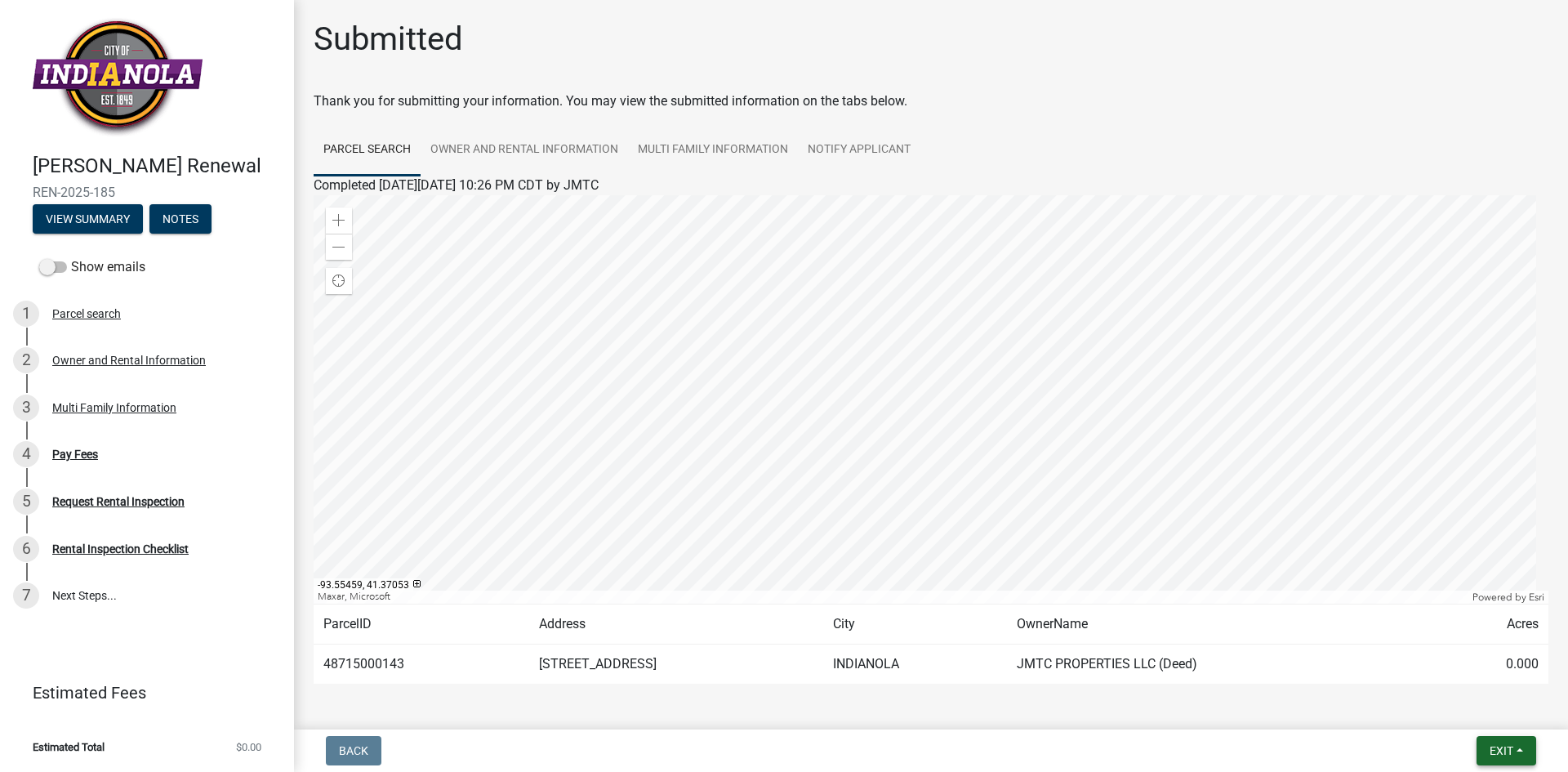
click at [1494, 753] on span "Exit" at bounding box center [1501, 750] width 24 height 13
click at [1265, 736] on div "Back Exit Save Save & Exit" at bounding box center [931, 750] width 1247 height 29
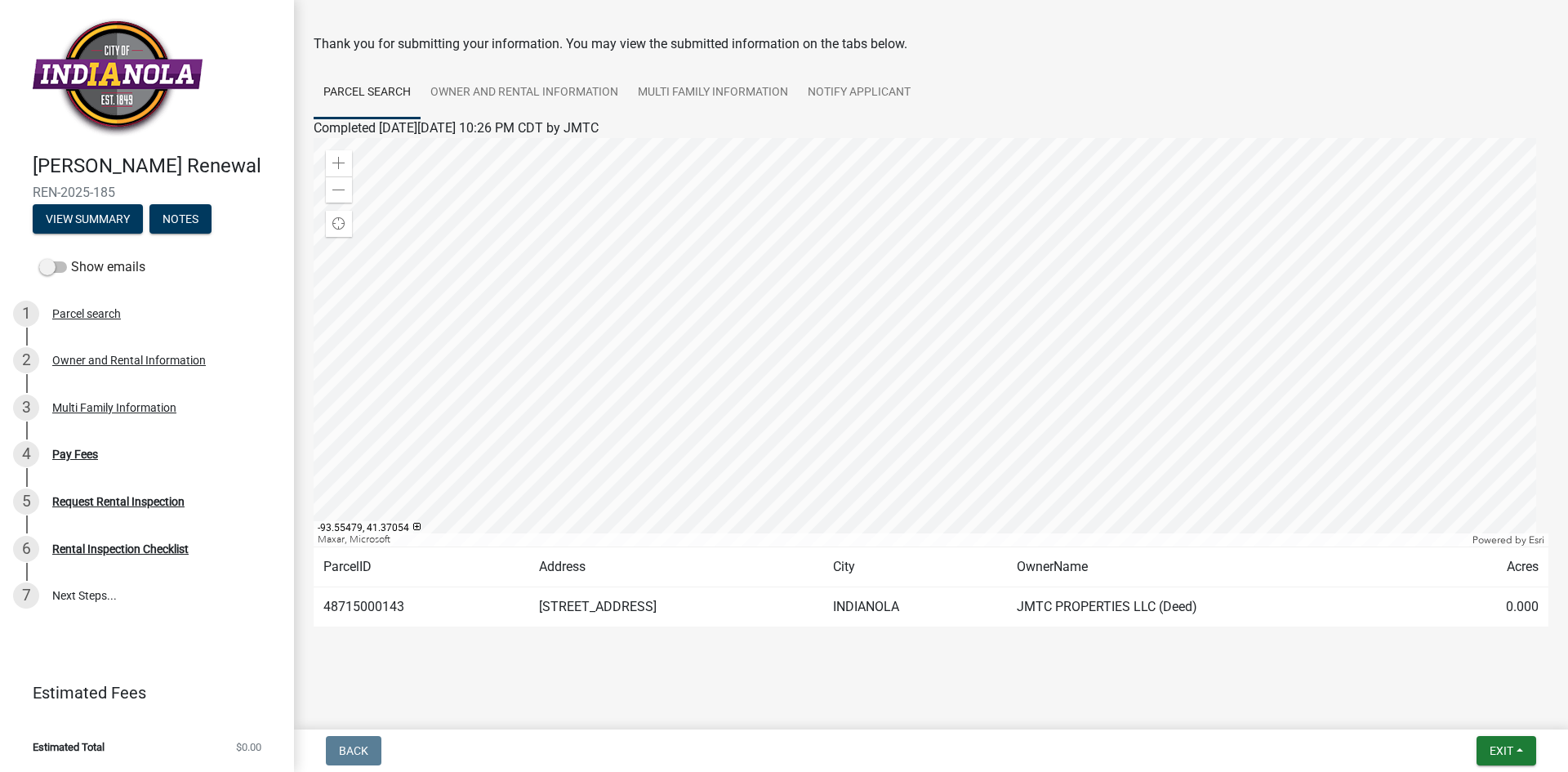
click at [564, 612] on td "[STREET_ADDRESS]" at bounding box center [676, 608] width 294 height 40
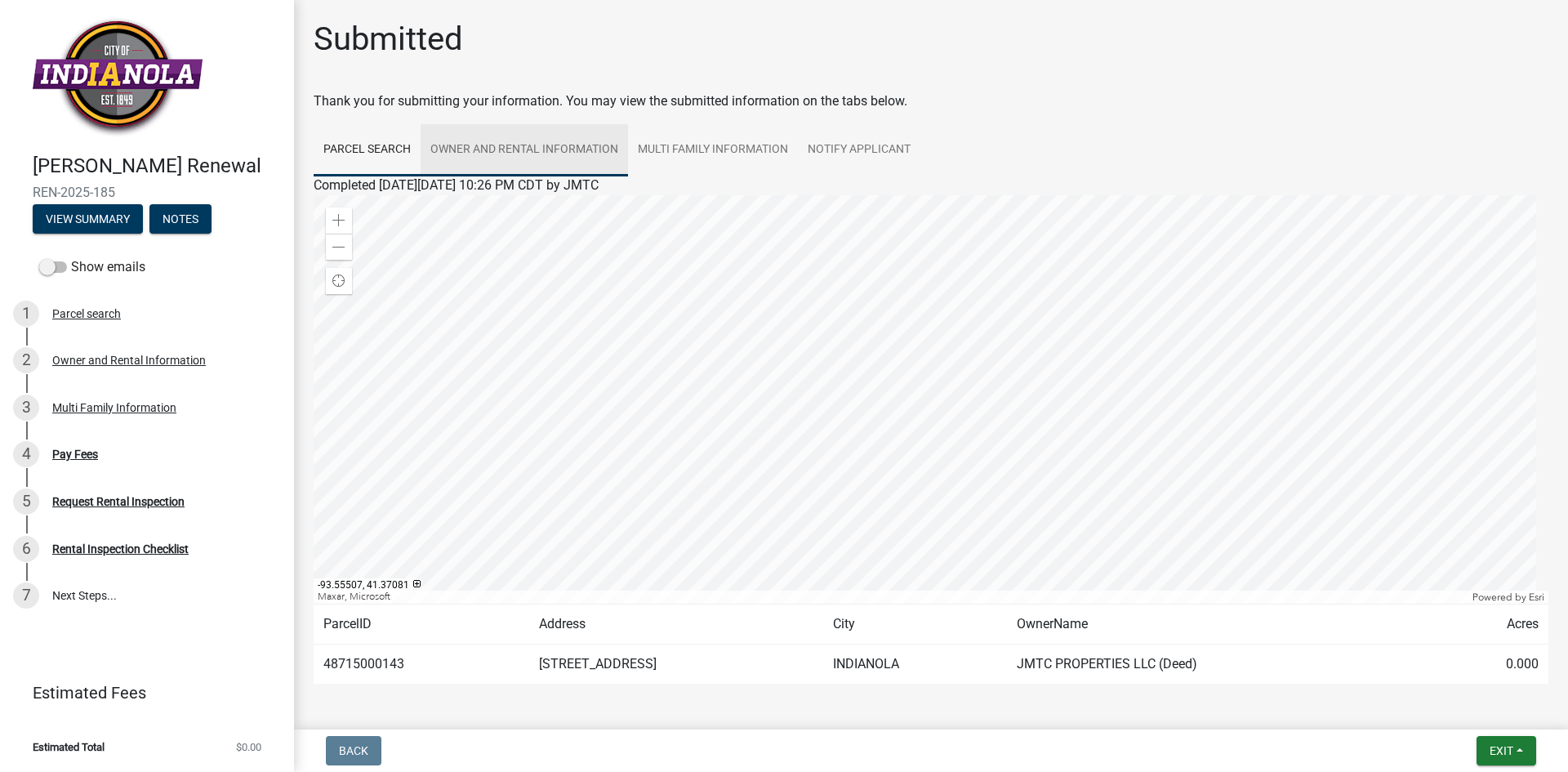
click at [489, 153] on link "Owner and Rental Information" at bounding box center [524, 150] width 207 height 52
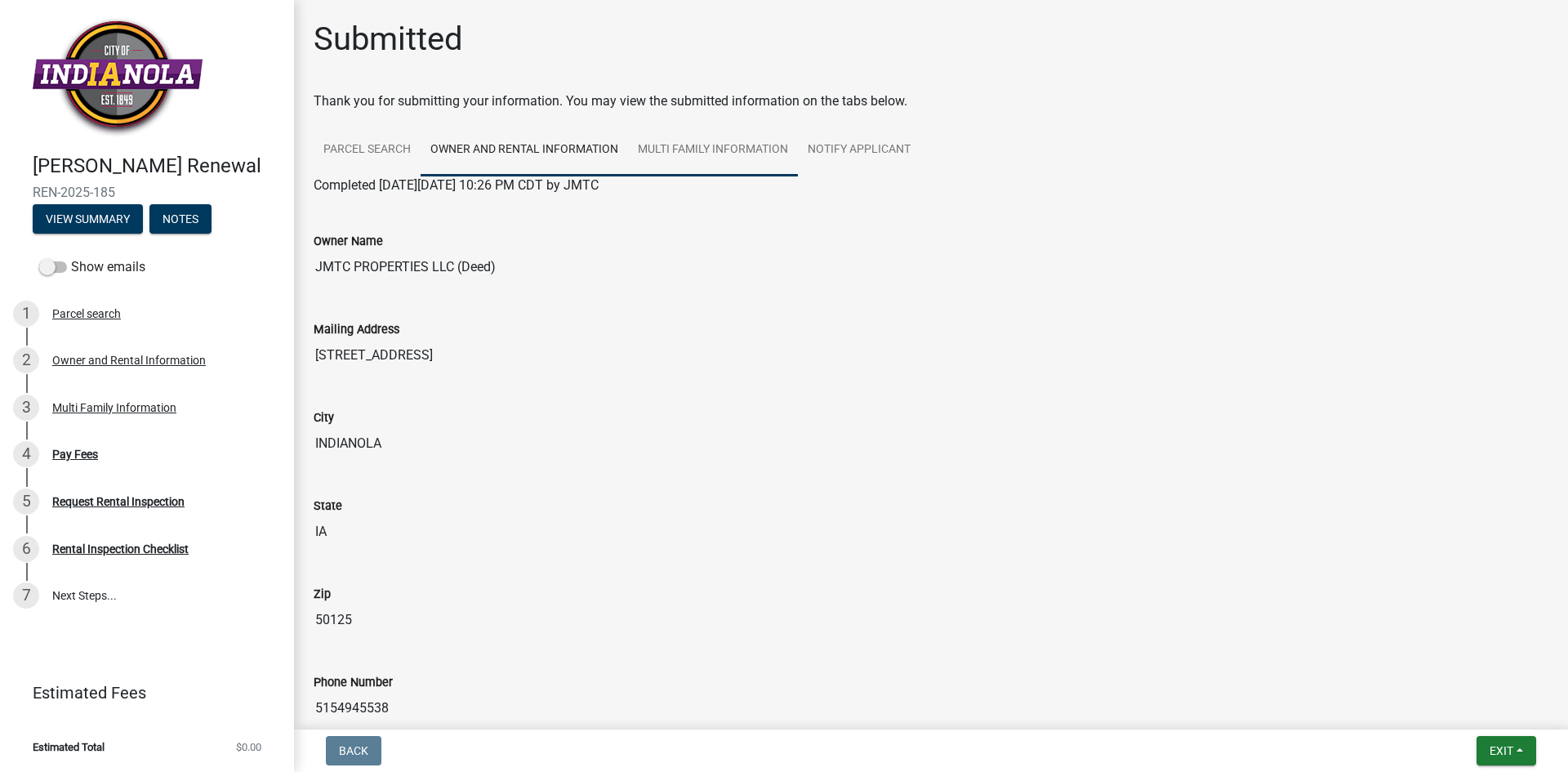
click at [710, 141] on link "Multi Family Information" at bounding box center [712, 150] width 169 height 52
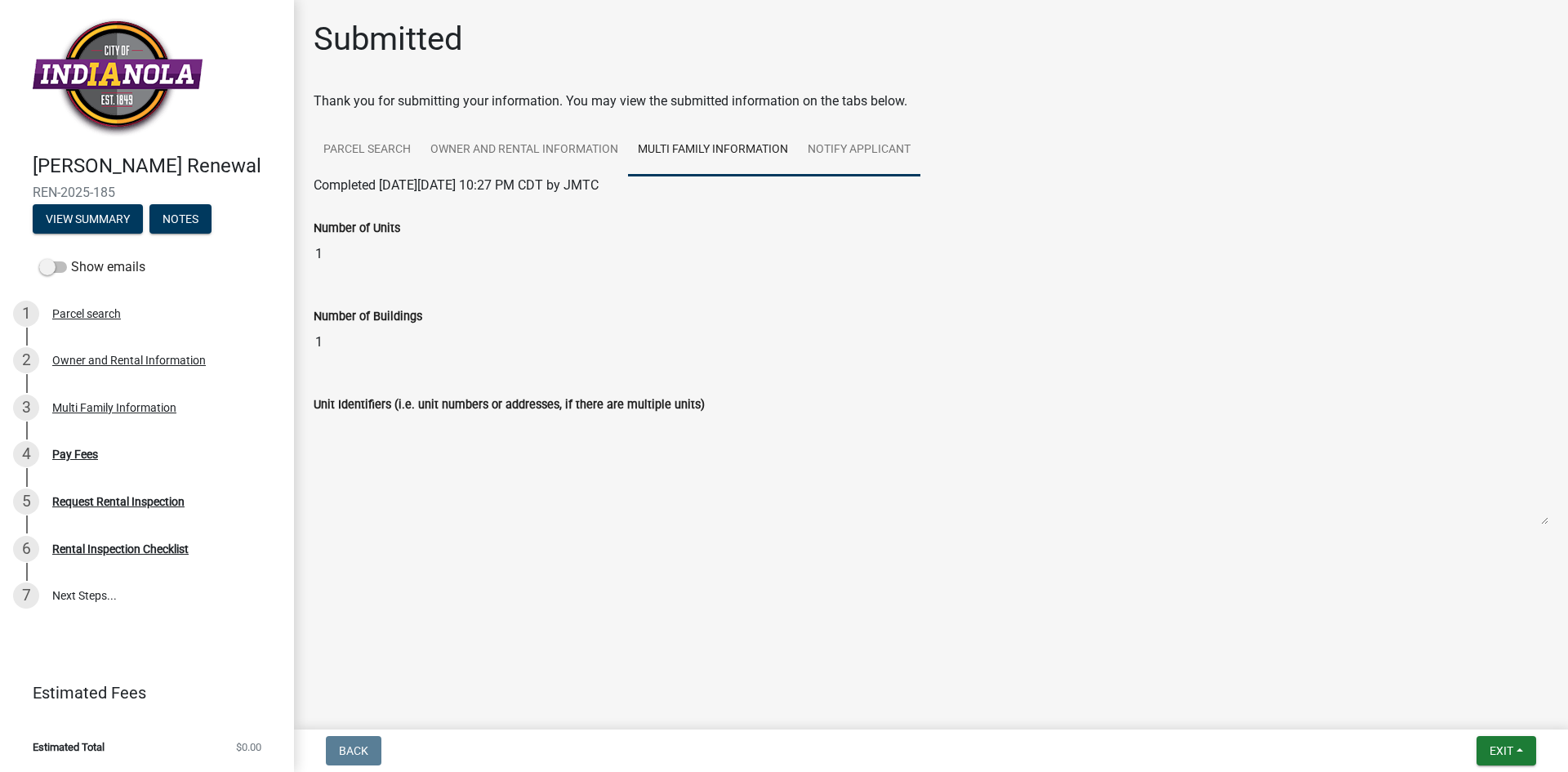
click at [885, 146] on link "Notify Applicant" at bounding box center [858, 150] width 122 height 52
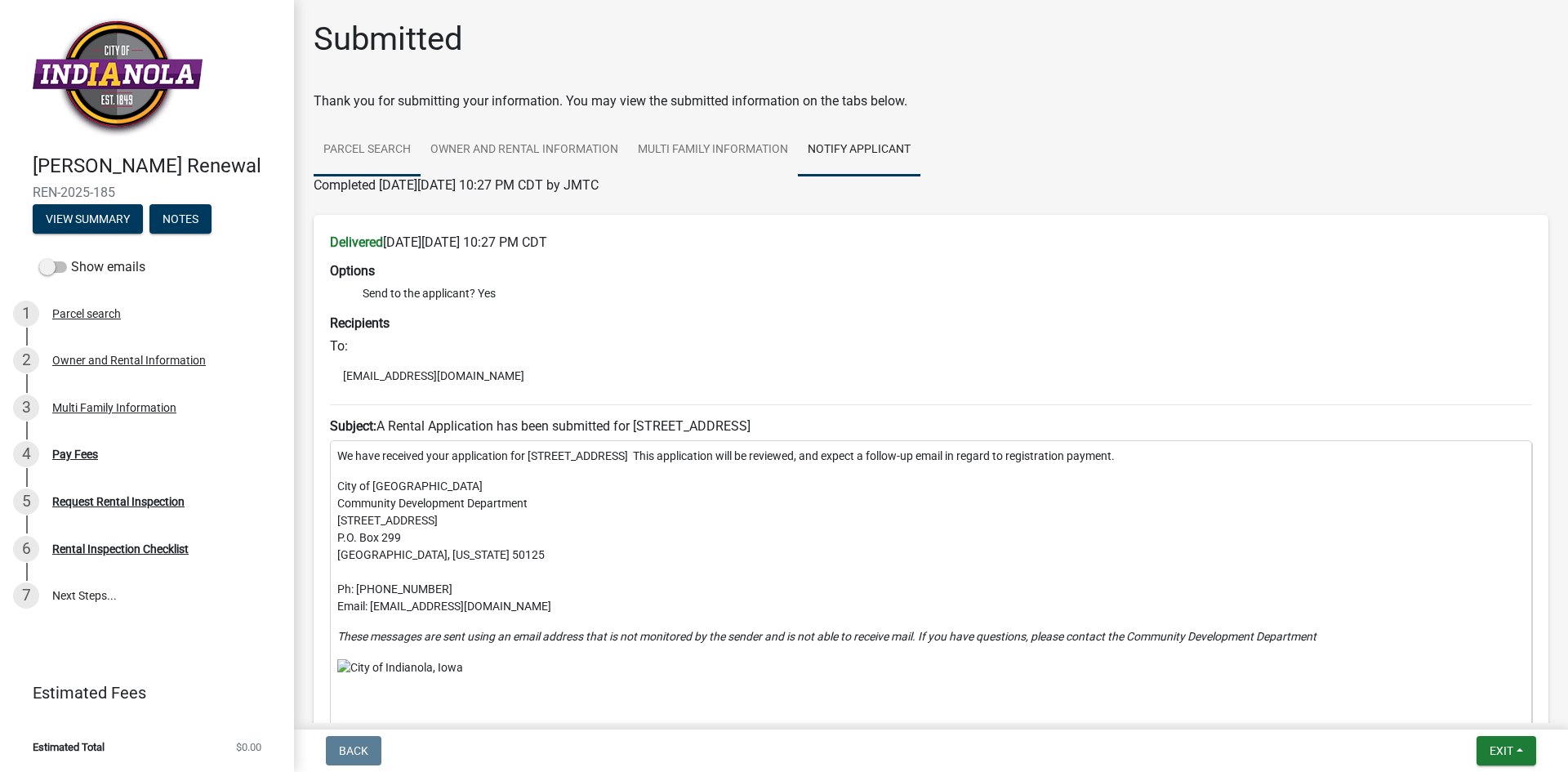
click at [381, 148] on link "Parcel search" at bounding box center [367, 150] width 107 height 52
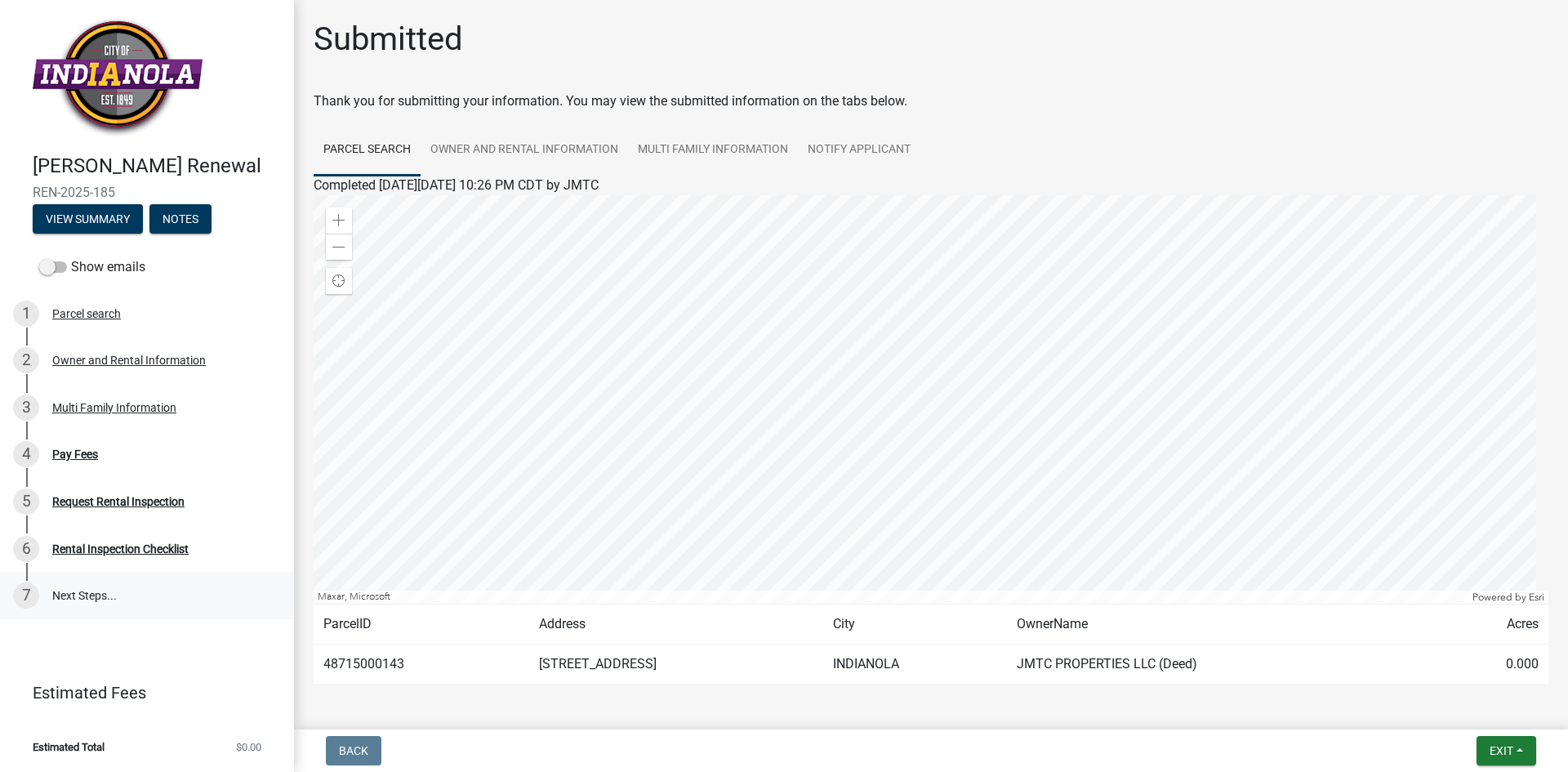
click at [112, 601] on link "7 Next Steps..." at bounding box center [147, 595] width 294 height 47
click at [1502, 753] on span "Exit" at bounding box center [1501, 750] width 24 height 13
click at [1477, 714] on button "Save & Exit" at bounding box center [1471, 708] width 131 height 40
